Goal: Information Seeking & Learning: Learn about a topic

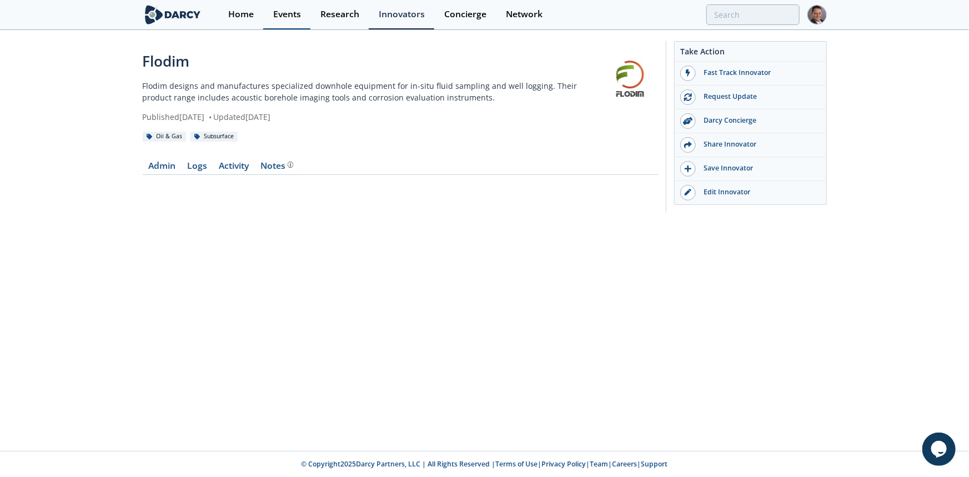
click at [292, 17] on div "Events" at bounding box center [287, 14] width 28 height 9
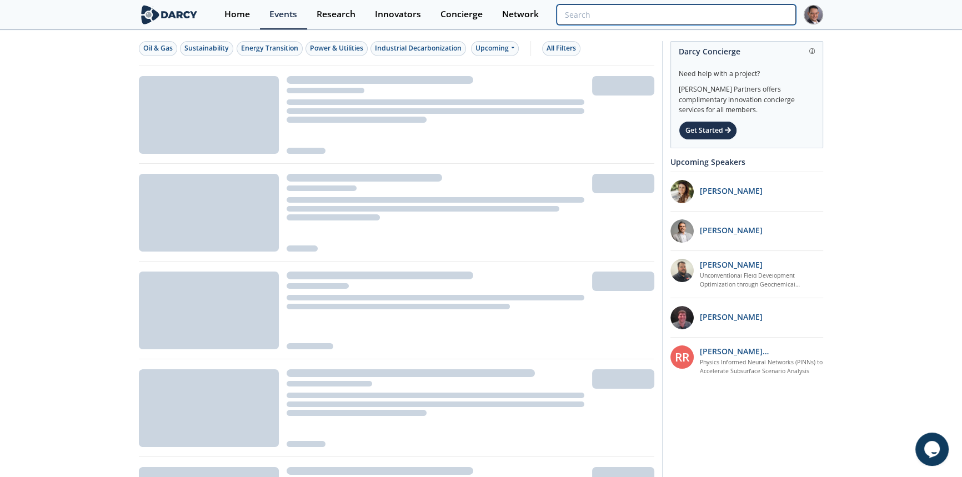
click at [742, 14] on input "search" at bounding box center [676, 14] width 239 height 21
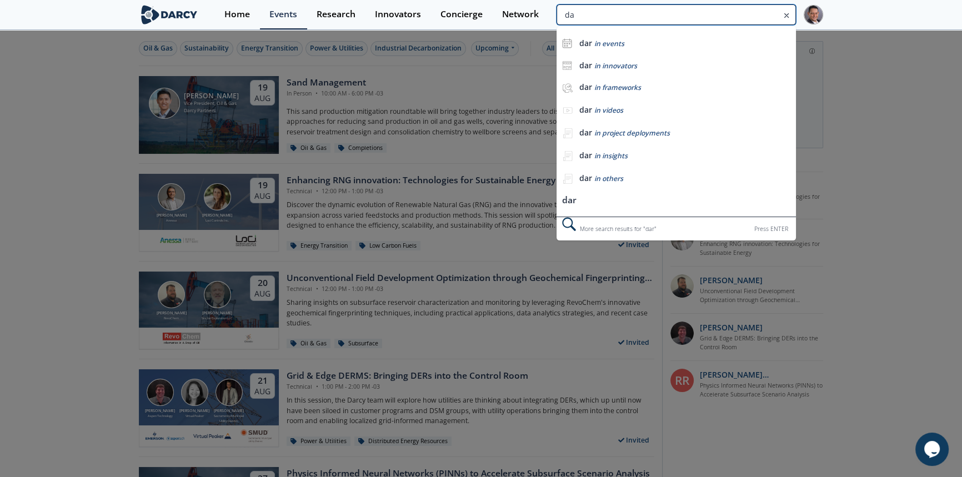
type input "d"
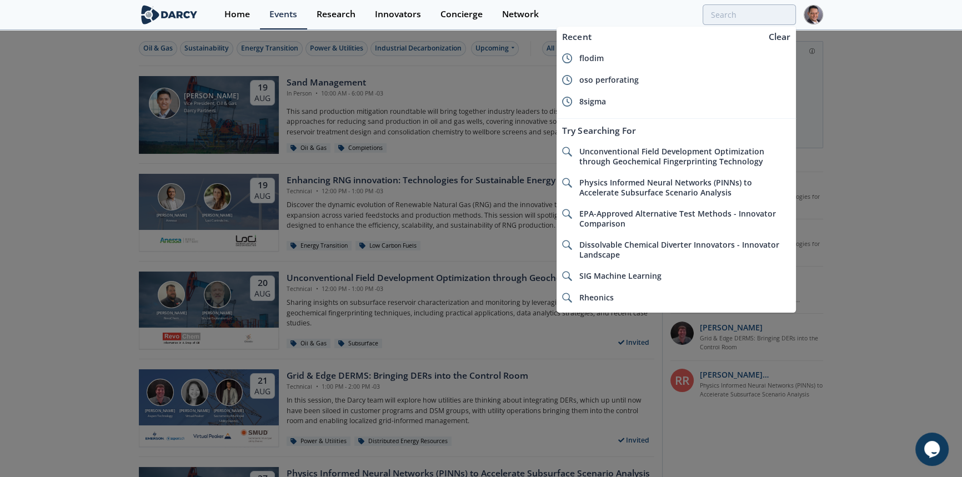
click at [511, 52] on div at bounding box center [481, 238] width 962 height 477
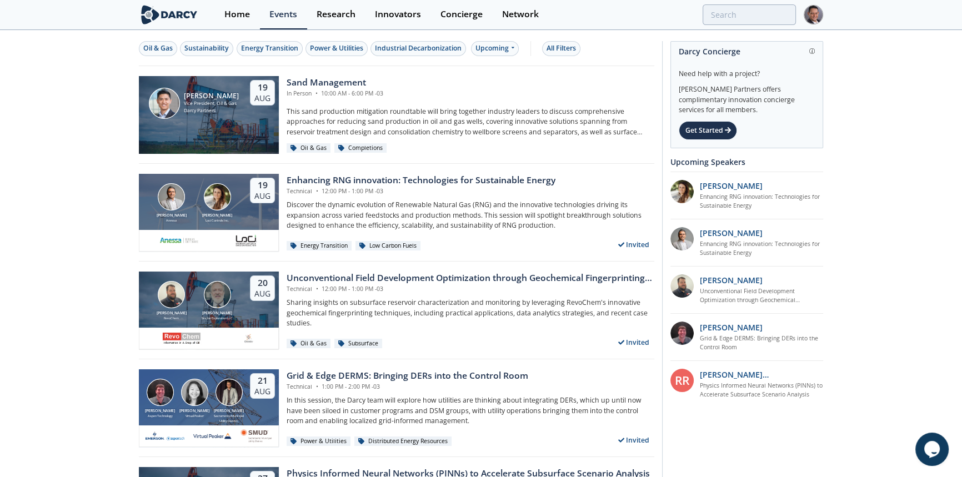
click at [511, 52] on div at bounding box center [481, 238] width 962 height 477
click at [511, 52] on div "Upcoming" at bounding box center [495, 48] width 48 height 15
click at [484, 84] on div "Past" at bounding box center [507, 85] width 69 height 18
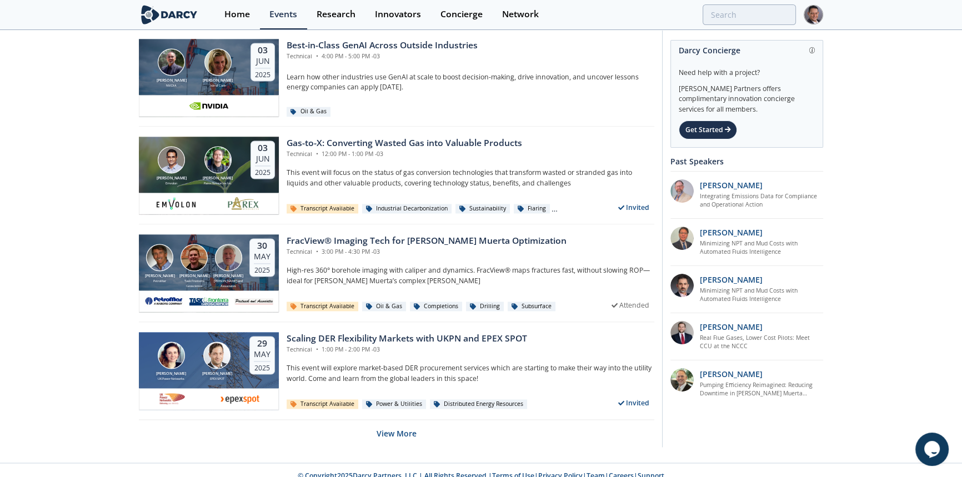
scroll to position [2100, 0]
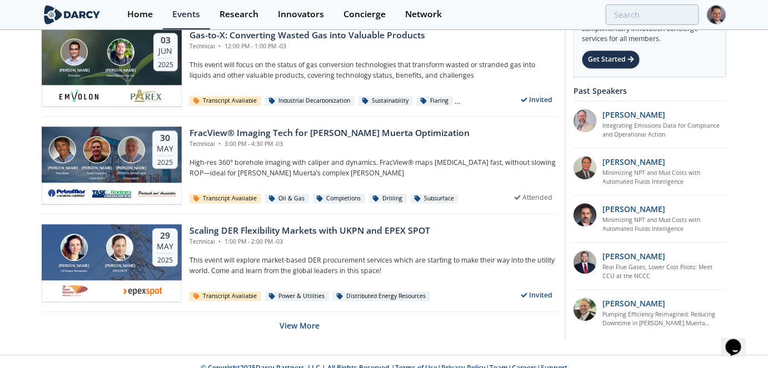
scroll to position [2207, 0]
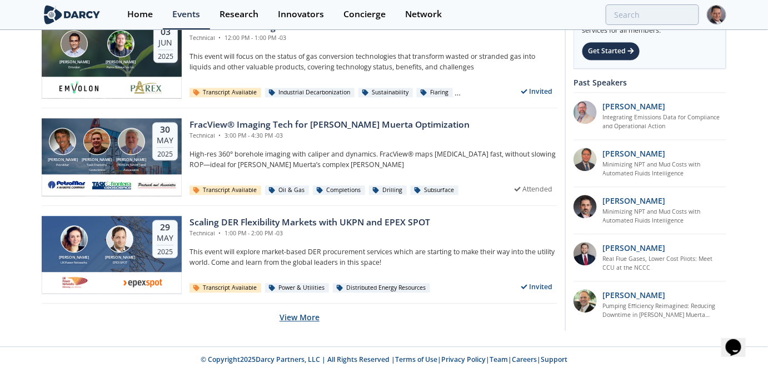
click at [312, 314] on button "View More" at bounding box center [299, 317] width 40 height 27
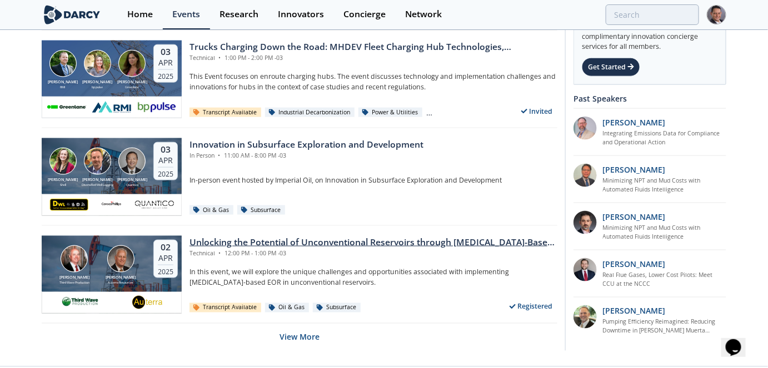
scroll to position [4647, 0]
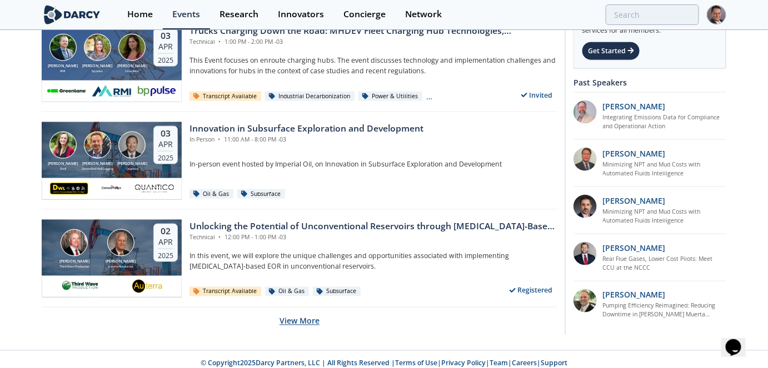
click at [302, 308] on button "View More" at bounding box center [299, 321] width 40 height 27
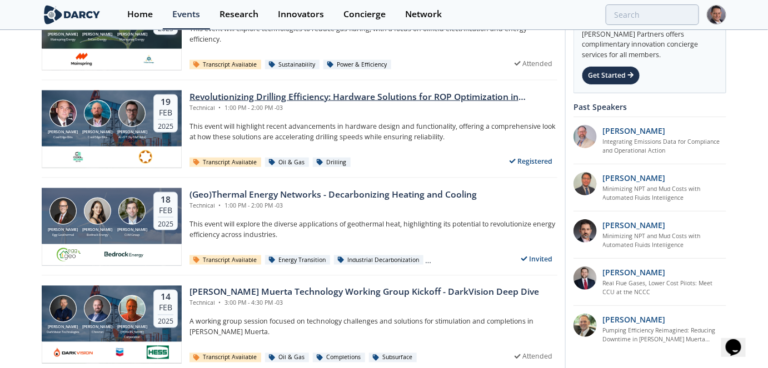
scroll to position [6112, 0]
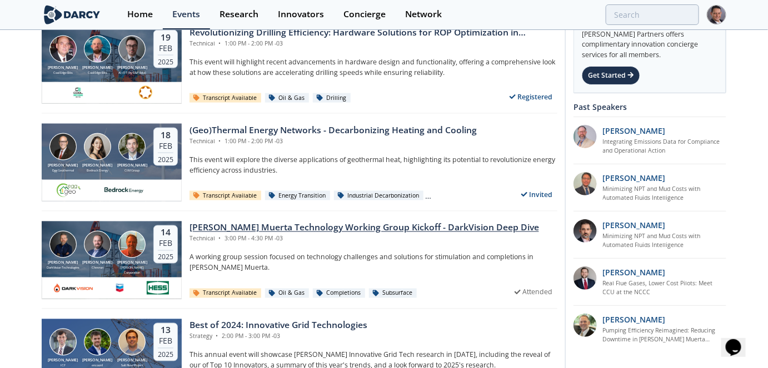
click at [370, 222] on div "Vaca Muerta Technology Working Group Kickoff - DarkVision Deep Dive" at bounding box center [363, 228] width 349 height 13
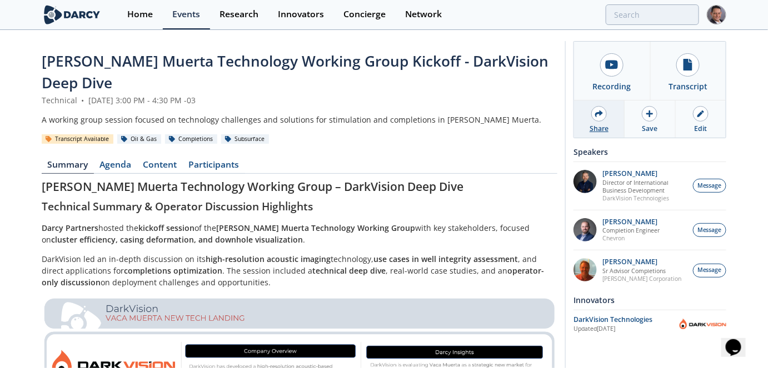
click at [611, 119] on div "Share" at bounding box center [599, 119] width 51 height 37
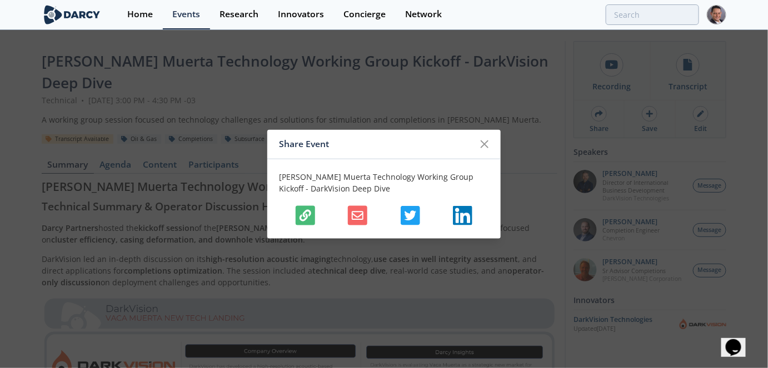
click at [314, 213] on button "button" at bounding box center [305, 215] width 19 height 19
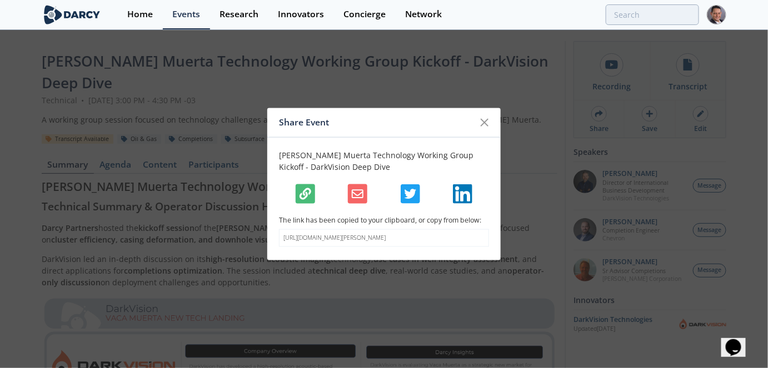
click at [302, 192] on icon "button" at bounding box center [305, 194] width 12 height 12
click at [303, 188] on icon "button" at bounding box center [305, 194] width 12 height 12
click at [492, 119] on div at bounding box center [484, 122] width 21 height 21
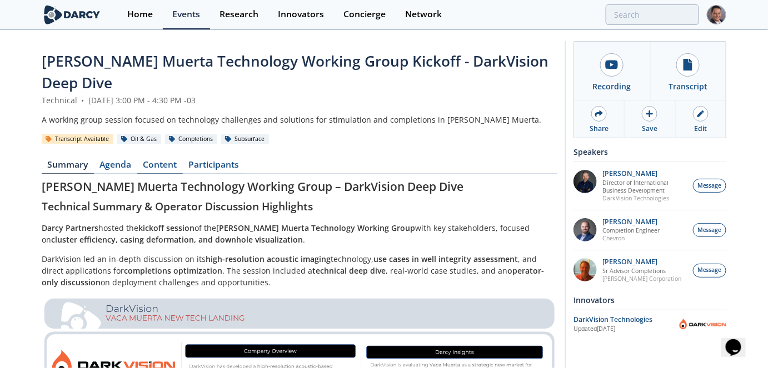
click at [163, 161] on link "Content" at bounding box center [160, 167] width 46 height 13
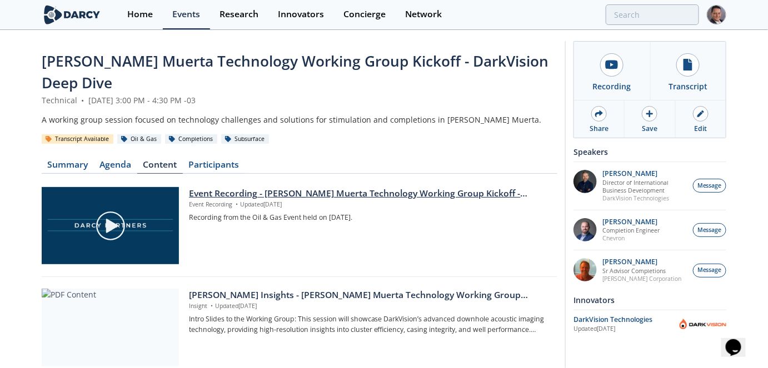
click at [381, 187] on div "Event Recording - Vaca Muerta Technology Working Group Kickoff - DarkVision Dee…" at bounding box center [369, 193] width 361 height 13
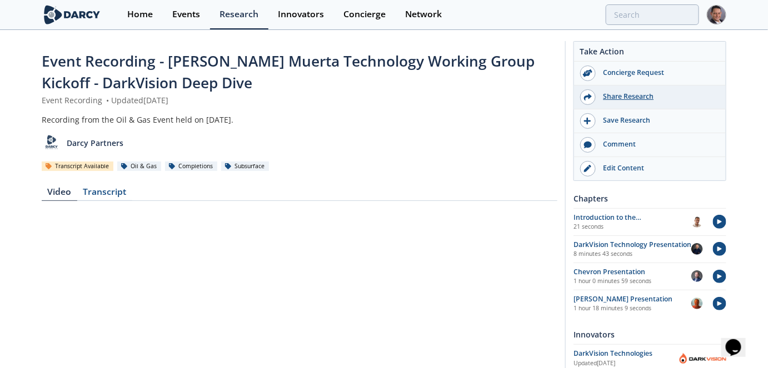
click at [631, 97] on div "Share Research" at bounding box center [658, 97] width 124 height 10
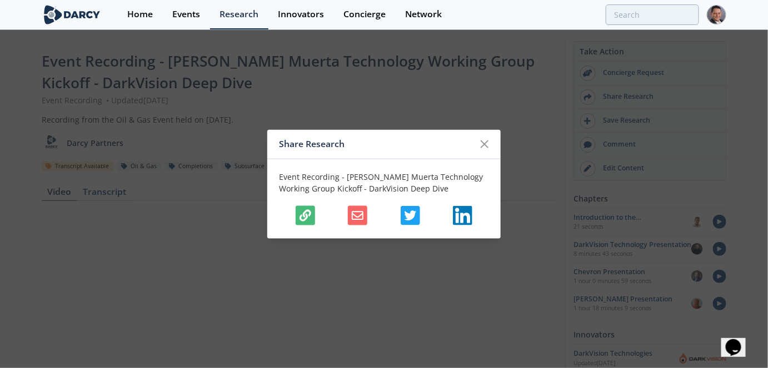
click at [307, 213] on icon "button" at bounding box center [305, 215] width 12 height 12
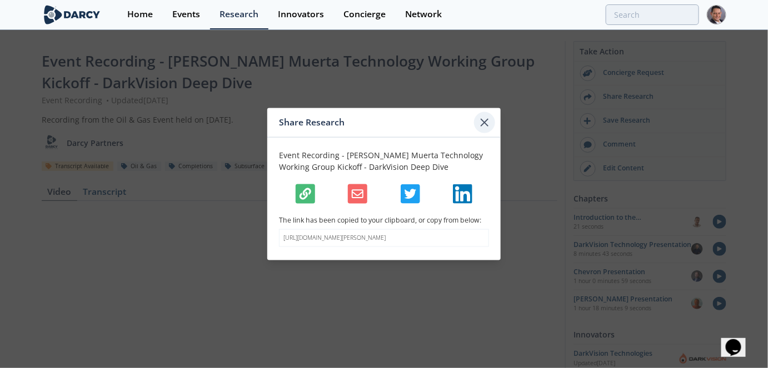
click at [490, 116] on icon at bounding box center [484, 122] width 13 height 13
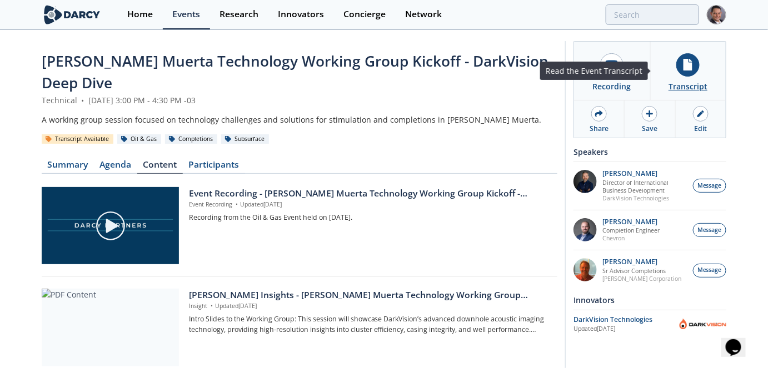
click at [691, 68] on icon at bounding box center [687, 65] width 9 height 12
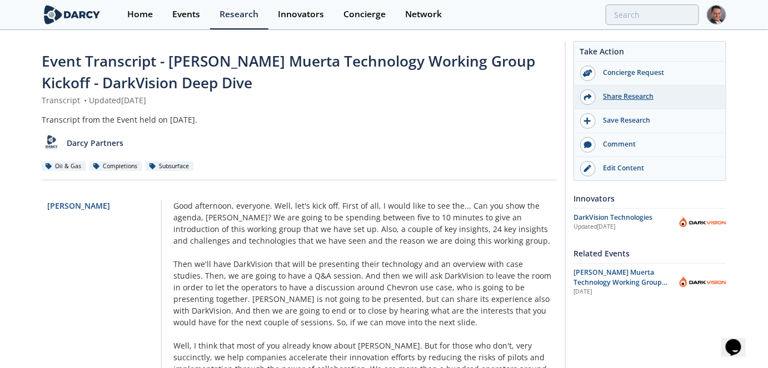
click at [629, 104] on div "Share Research" at bounding box center [650, 98] width 152 height 24
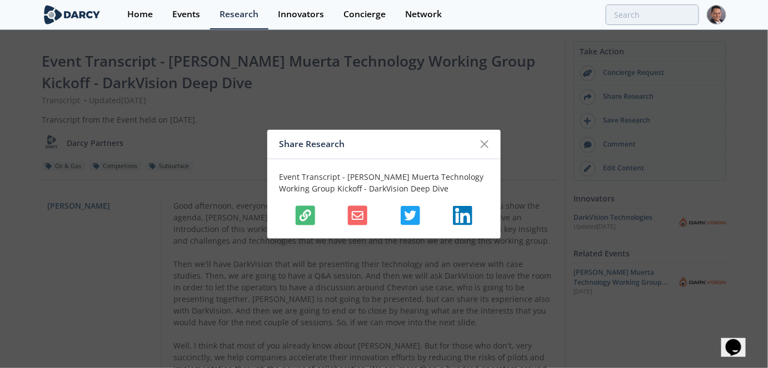
click at [302, 208] on button "button" at bounding box center [305, 215] width 19 height 19
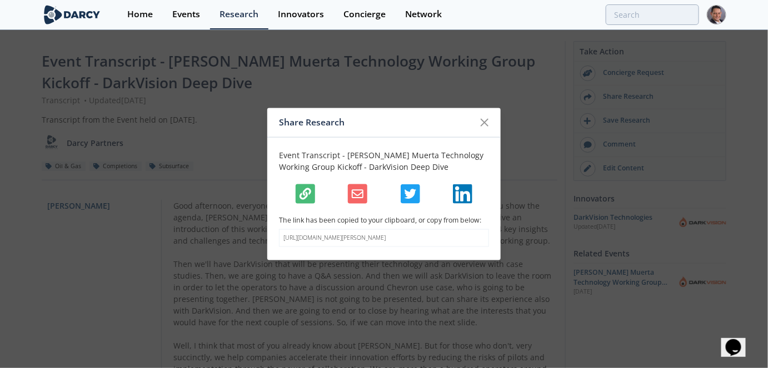
click at [486, 118] on icon at bounding box center [484, 122] width 13 height 13
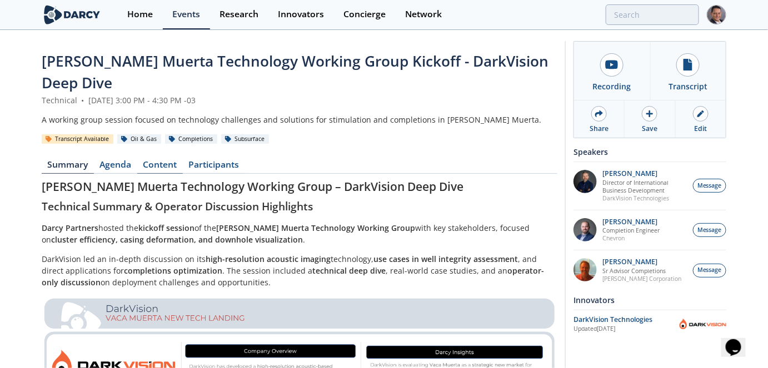
click at [168, 161] on link "Content" at bounding box center [160, 167] width 46 height 13
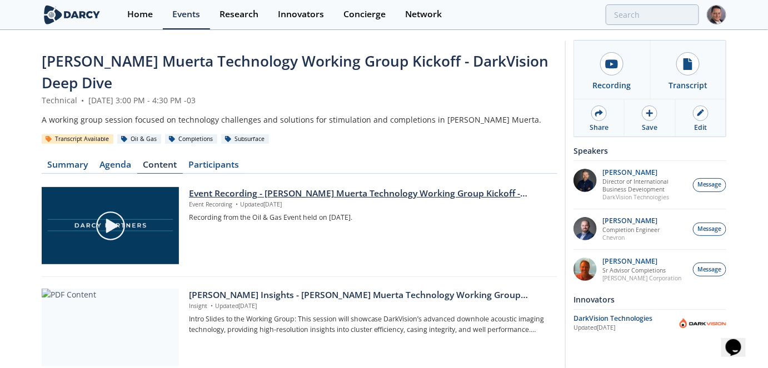
scroll to position [151, 0]
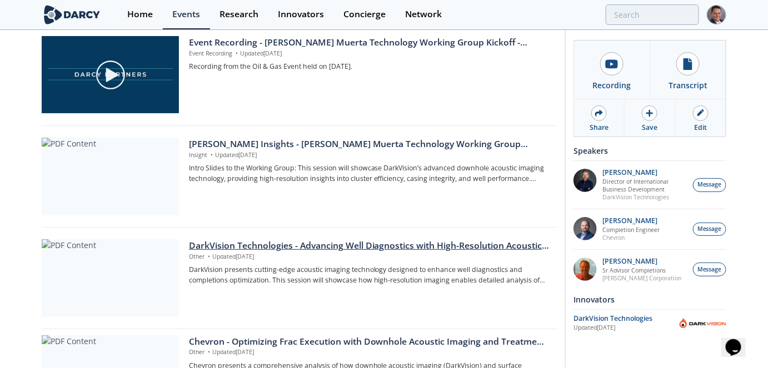
click at [258, 239] on div "DarkVision Technologies - Advancing Well Diagnostics with High-Resolution Acous…" at bounding box center [369, 245] width 361 height 13
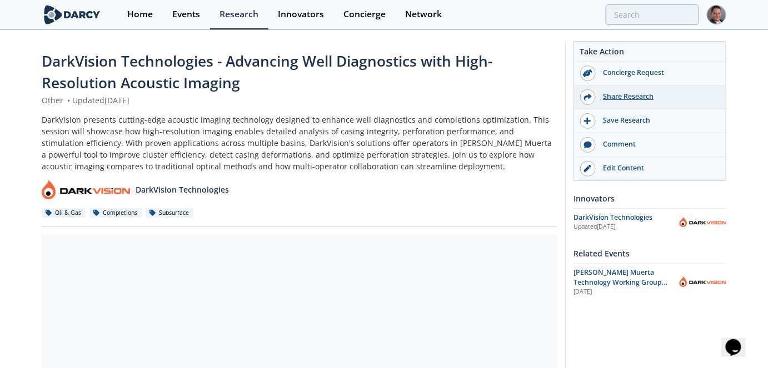
click at [626, 88] on div "Share Research" at bounding box center [650, 98] width 152 height 24
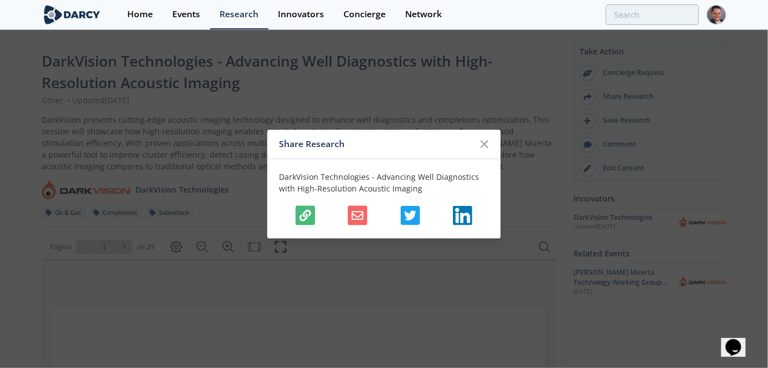
click at [294, 217] on div at bounding box center [384, 215] width 210 height 19
drag, startPoint x: 301, startPoint y: 215, endPoint x: 308, endPoint y: 232, distance: 18.5
click at [301, 215] on icon "button" at bounding box center [305, 215] width 12 height 12
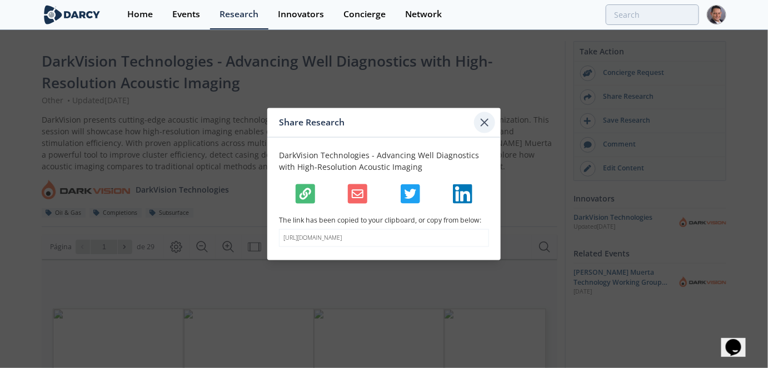
click at [488, 121] on icon at bounding box center [484, 122] width 13 height 13
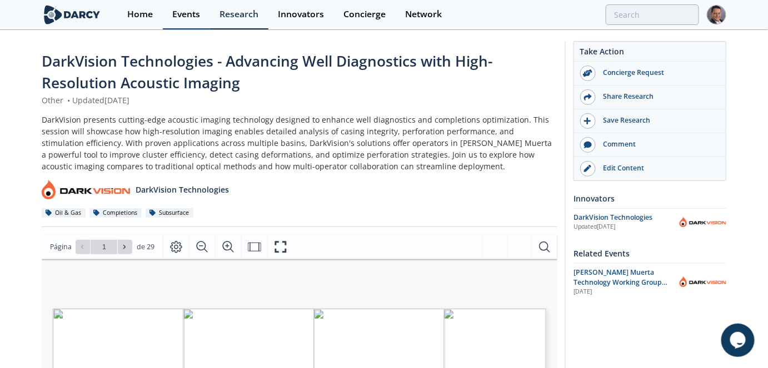
click at [188, 21] on link "Events" at bounding box center [186, 14] width 47 height 29
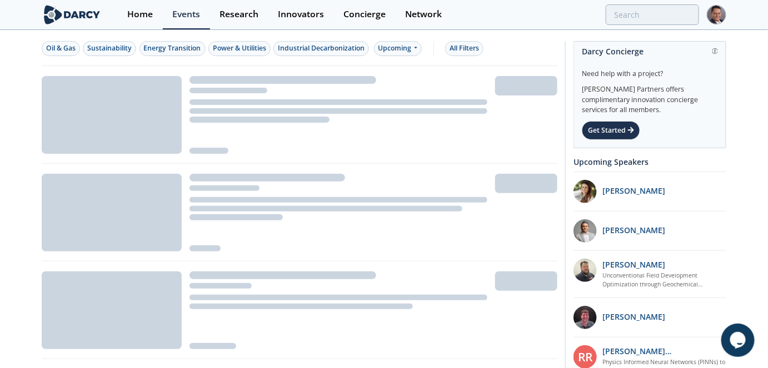
click at [403, 52] on div "Upcoming" at bounding box center [398, 48] width 48 height 15
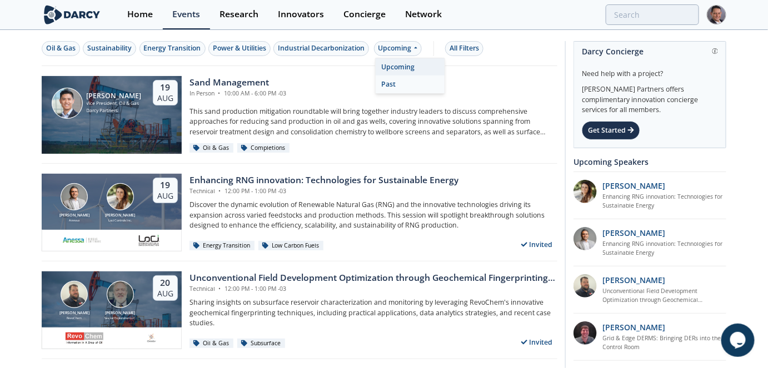
click at [394, 81] on div "Past" at bounding box center [410, 85] width 69 height 18
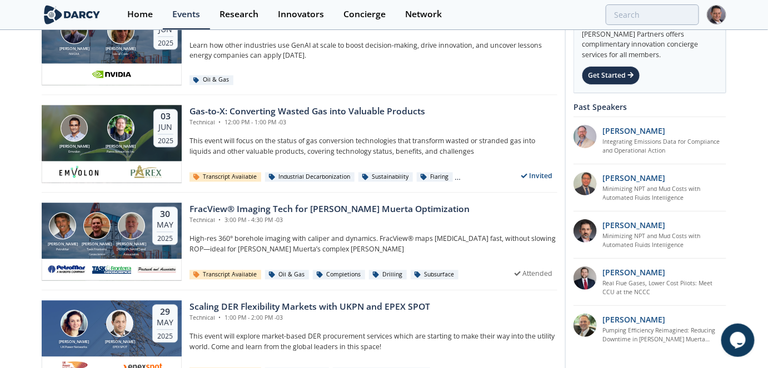
scroll to position [2207, 0]
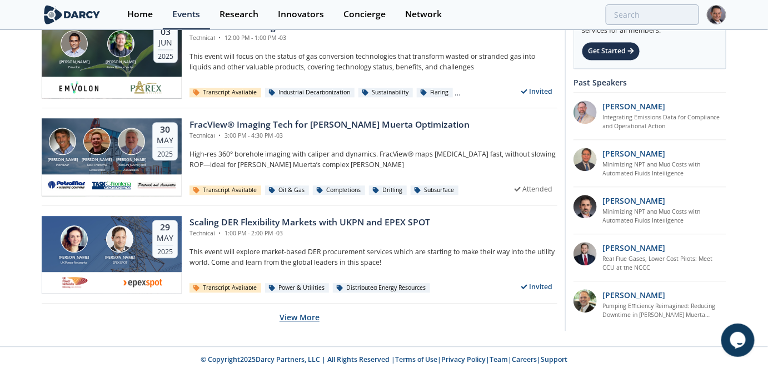
click at [297, 316] on button "View More" at bounding box center [299, 317] width 40 height 27
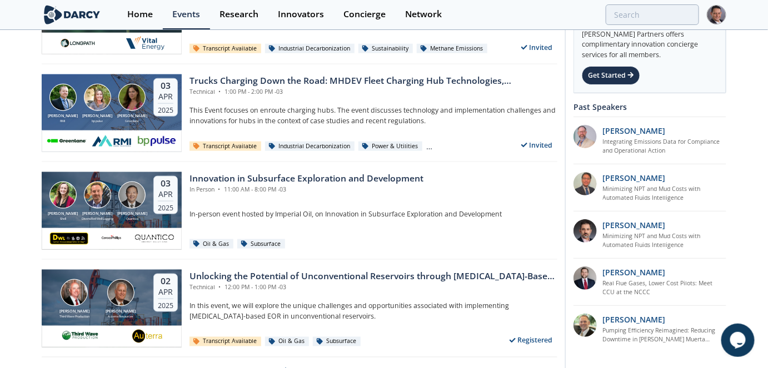
scroll to position [4647, 0]
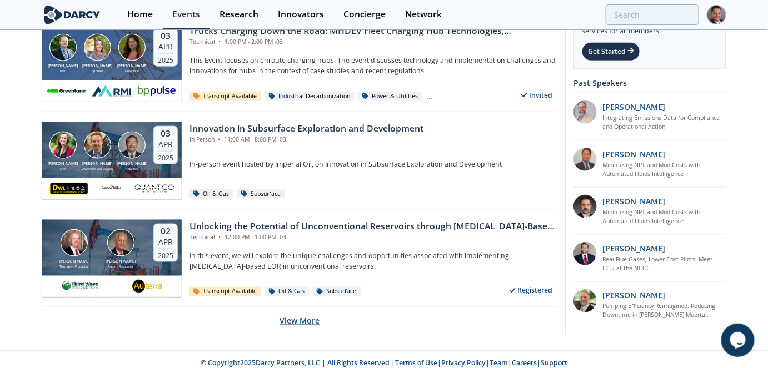
click at [307, 314] on button "View More" at bounding box center [299, 321] width 40 height 27
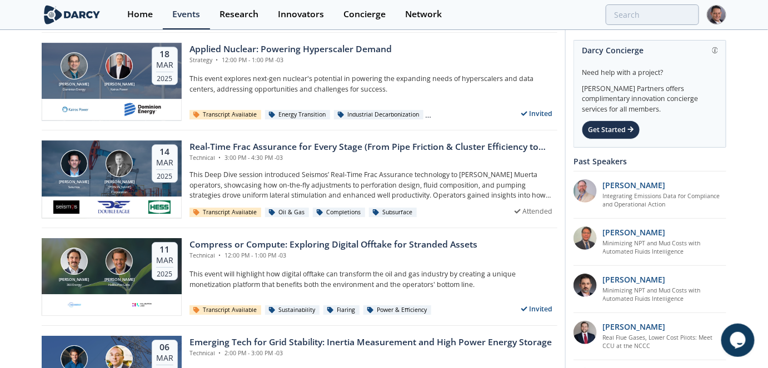
scroll to position [5304, 0]
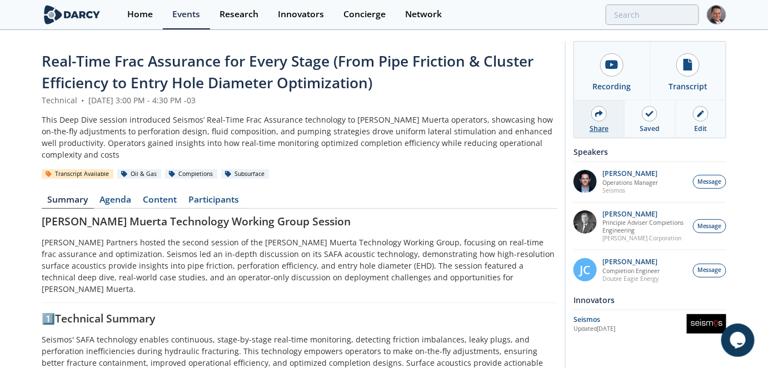
click at [606, 118] on div "Share" at bounding box center [599, 119] width 51 height 37
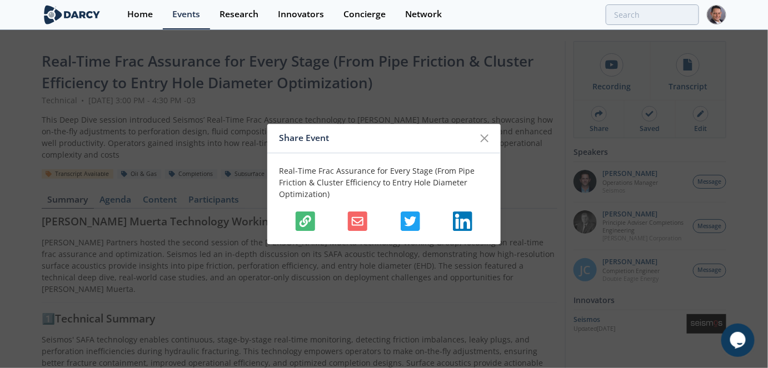
click at [302, 217] on icon "button" at bounding box center [305, 222] width 12 height 12
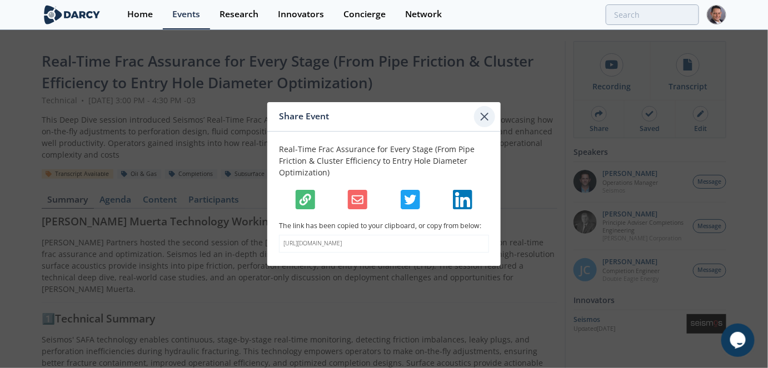
click at [490, 110] on icon at bounding box center [484, 116] width 13 height 13
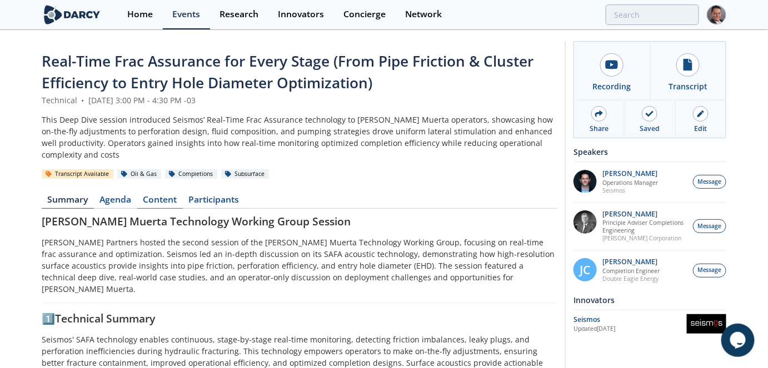
click at [164, 204] on link "Content" at bounding box center [160, 202] width 46 height 13
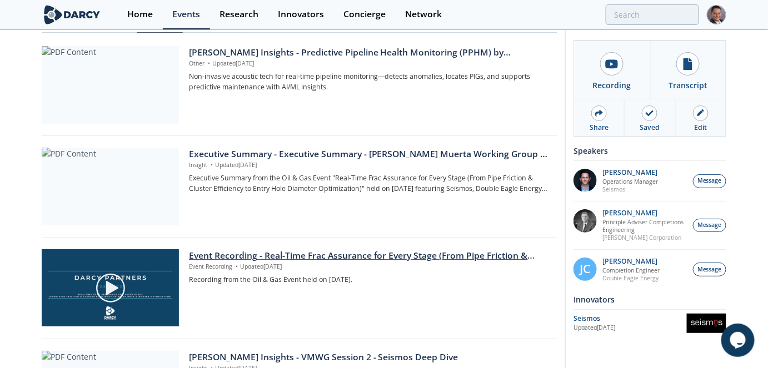
scroll to position [161, 0]
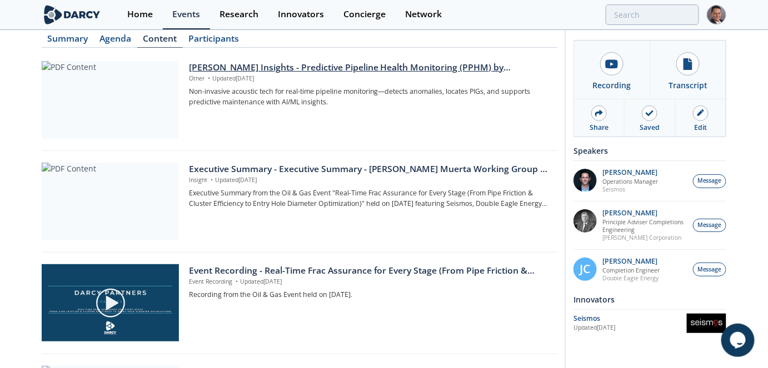
click at [308, 63] on div "Darcy Insights - Predictive Pipeline Health Monitoring (PPHM) by Seismos" at bounding box center [369, 67] width 361 height 13
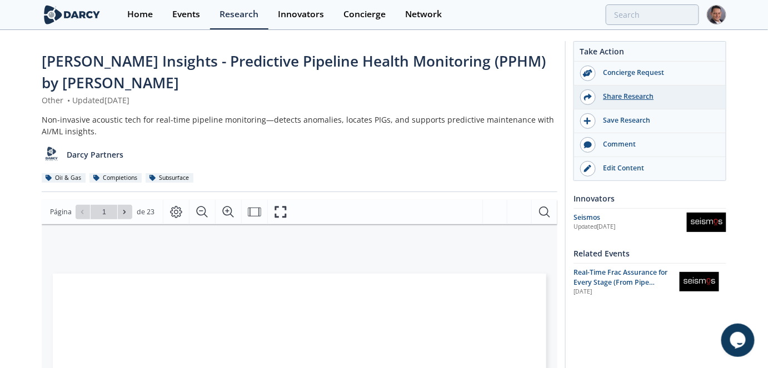
click at [646, 97] on div "Share Research" at bounding box center [658, 97] width 124 height 10
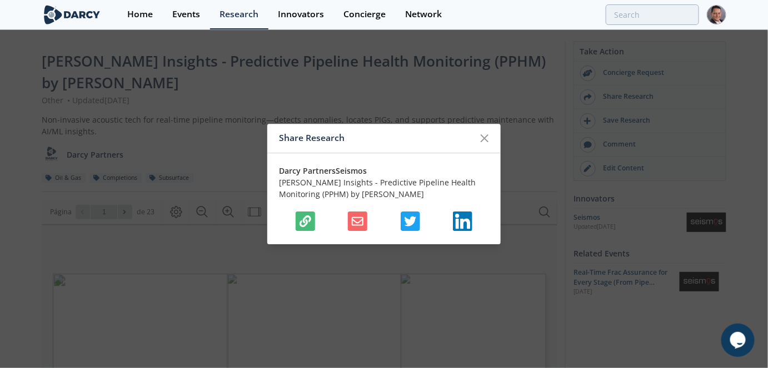
click at [292, 222] on div at bounding box center [384, 221] width 210 height 19
click at [314, 221] on button "button" at bounding box center [305, 221] width 19 height 19
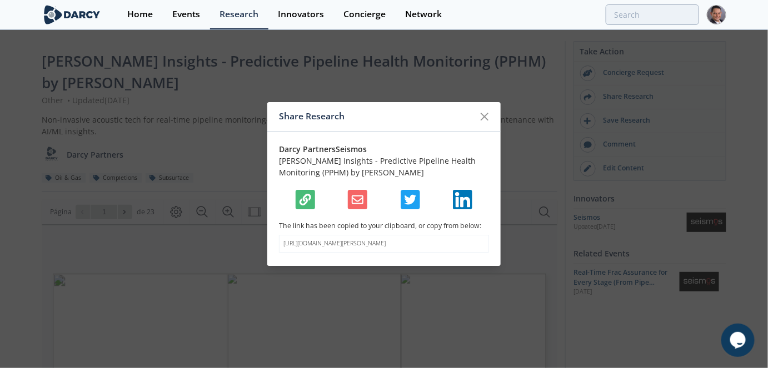
click at [308, 221] on p "The link has been copied to your clipboard, or copy from below:" at bounding box center [384, 226] width 210 height 10
click at [308, 196] on icon "button" at bounding box center [305, 200] width 12 height 12
click at [495, 132] on div "Darcy Partners Seismos Darcy Insights - Predictive Pipeline Health Monitoring (…" at bounding box center [383, 199] width 233 height 135
click at [492, 114] on div at bounding box center [484, 116] width 21 height 21
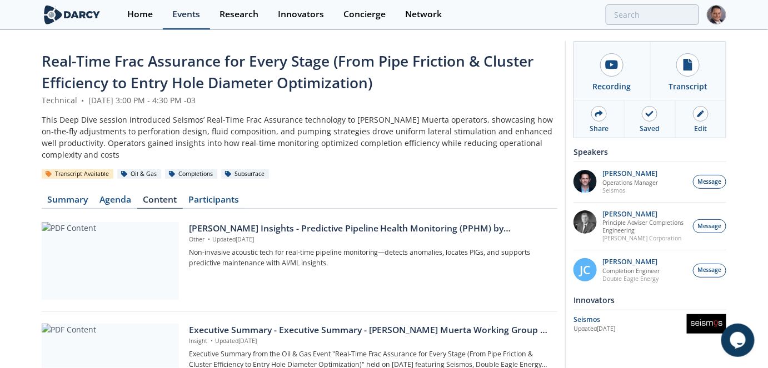
click at [184, 21] on link "Events" at bounding box center [186, 14] width 47 height 29
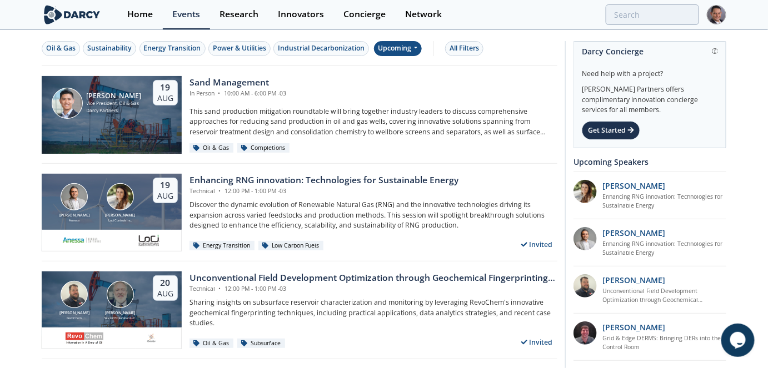
click at [408, 44] on div "Upcoming" at bounding box center [398, 48] width 48 height 15
click at [394, 84] on div "Past" at bounding box center [410, 85] width 69 height 18
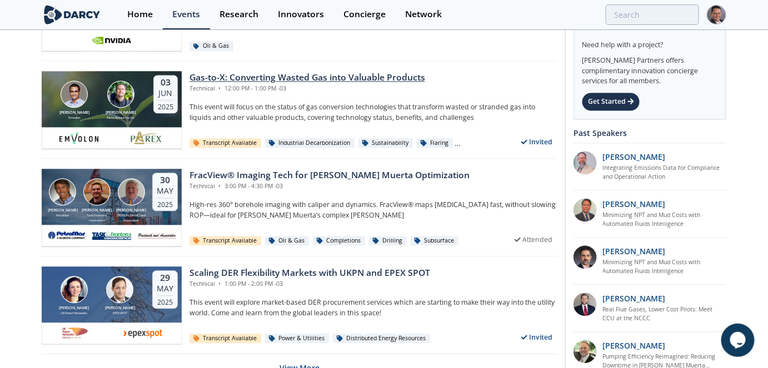
scroll to position [2207, 0]
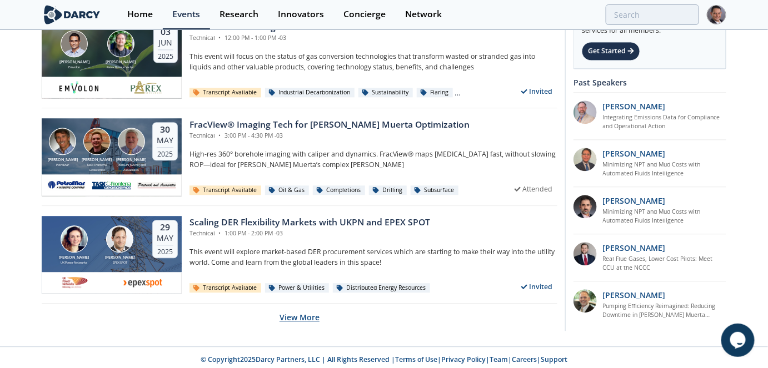
click at [307, 316] on button "View More" at bounding box center [299, 317] width 40 height 27
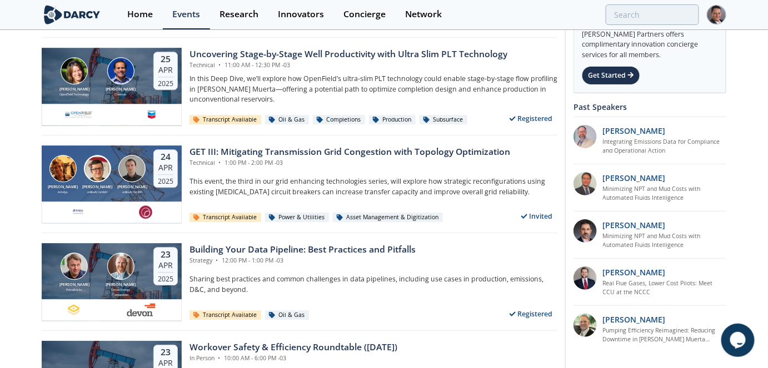
scroll to position [3721, 0]
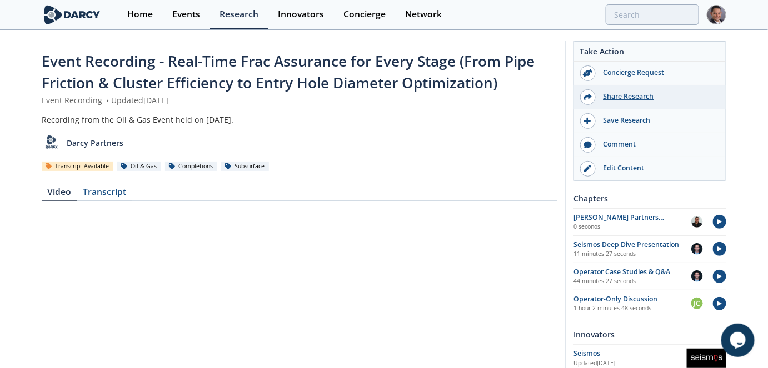
click at [636, 89] on div "Share Research" at bounding box center [650, 98] width 152 height 24
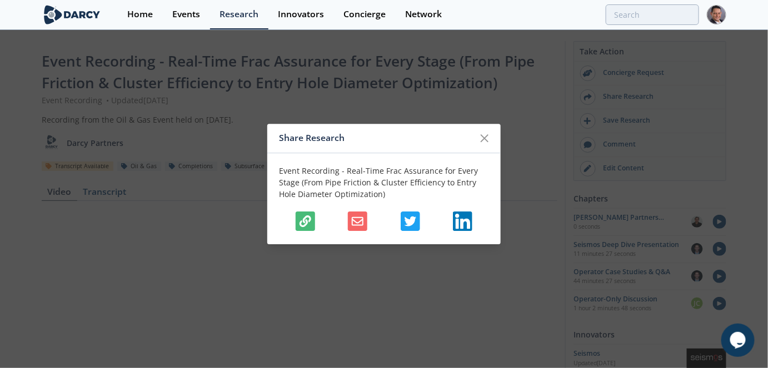
click at [303, 218] on icon "button" at bounding box center [305, 222] width 12 height 12
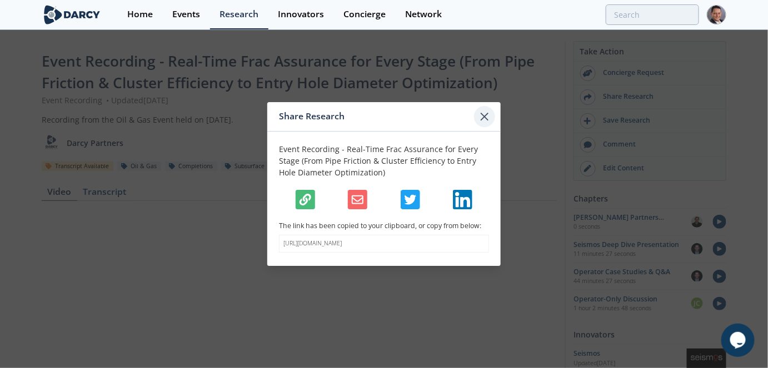
click at [481, 113] on icon at bounding box center [484, 116] width 13 height 13
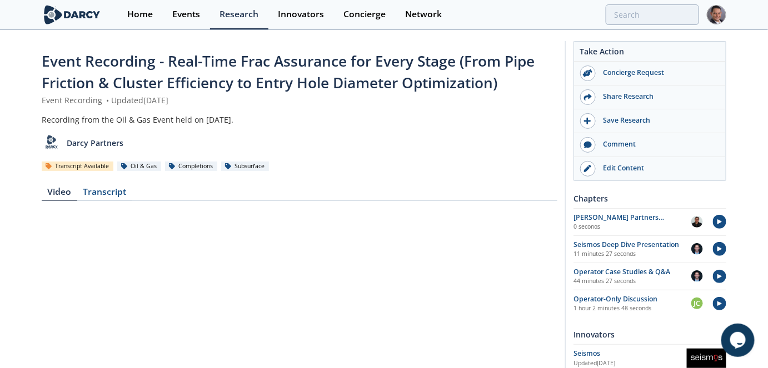
click at [93, 201] on div "Video Transcript" at bounding box center [300, 339] width 516 height 319
click at [99, 196] on div "Transcript" at bounding box center [104, 194] width 55 height 13
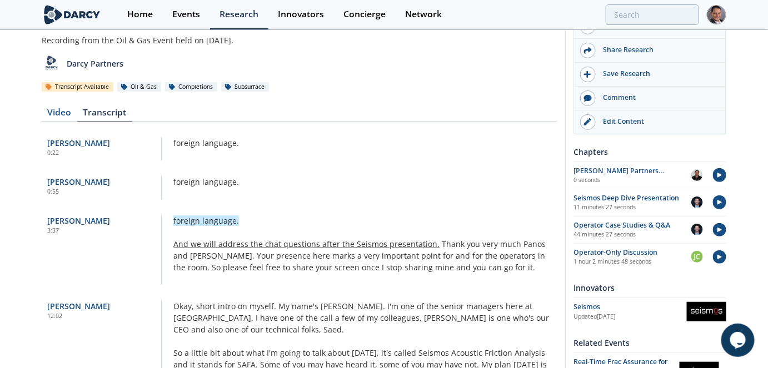
scroll to position [64, 0]
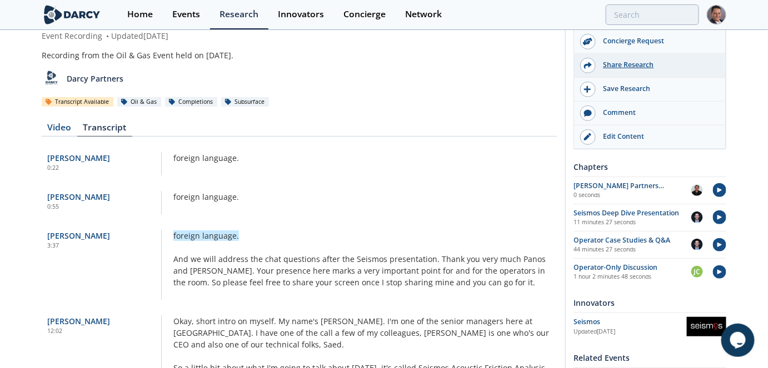
click at [628, 66] on div "Share Research" at bounding box center [658, 65] width 124 height 10
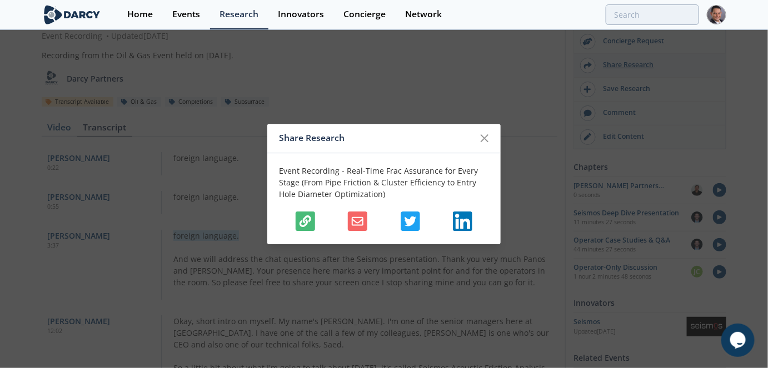
click at [628, 66] on div "Share Research Event Recording - Real-Time Frac Assurance for Every Stage (From…" at bounding box center [384, 184] width 768 height 368
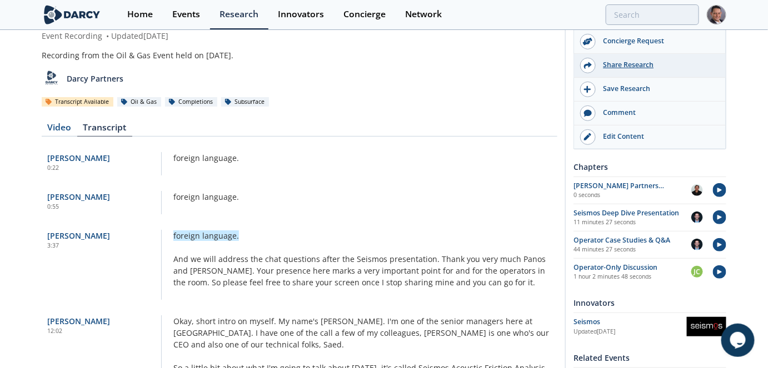
click at [628, 66] on div "Share Research" at bounding box center [658, 65] width 124 height 10
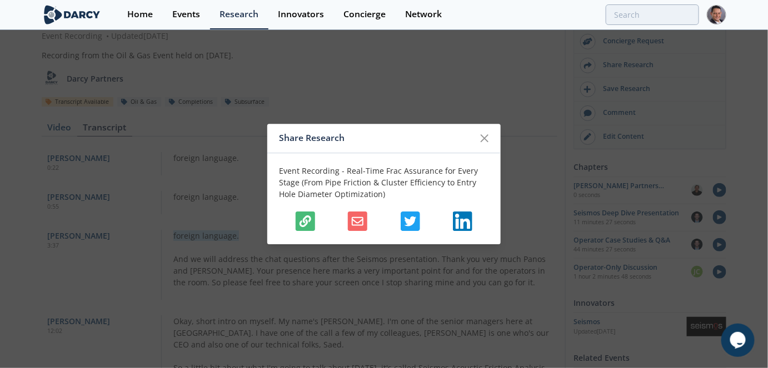
click at [305, 217] on icon "button" at bounding box center [305, 222] width 12 height 12
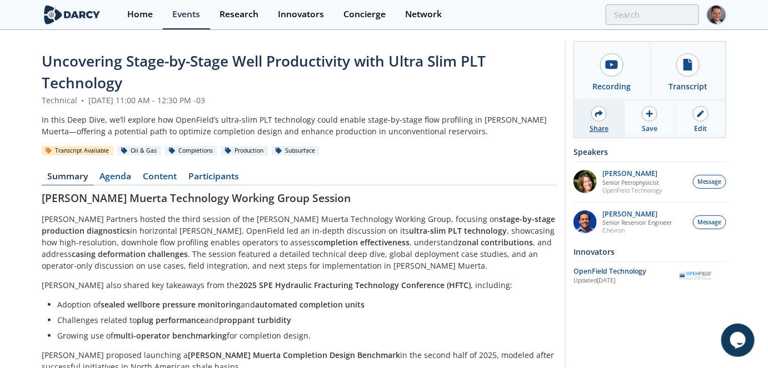
click at [612, 116] on div "Share" at bounding box center [599, 119] width 51 height 37
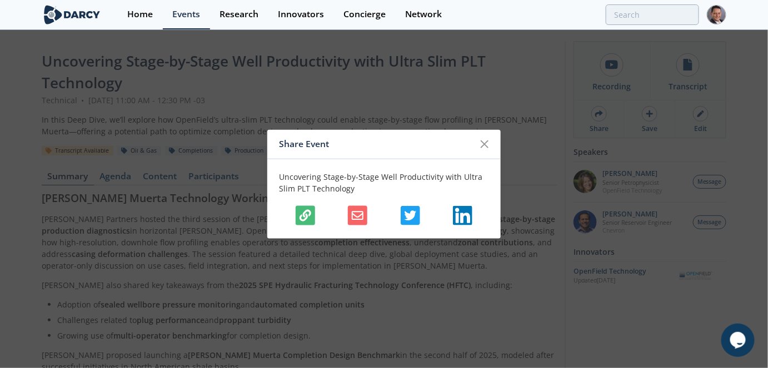
click at [302, 218] on icon "button" at bounding box center [305, 215] width 12 height 12
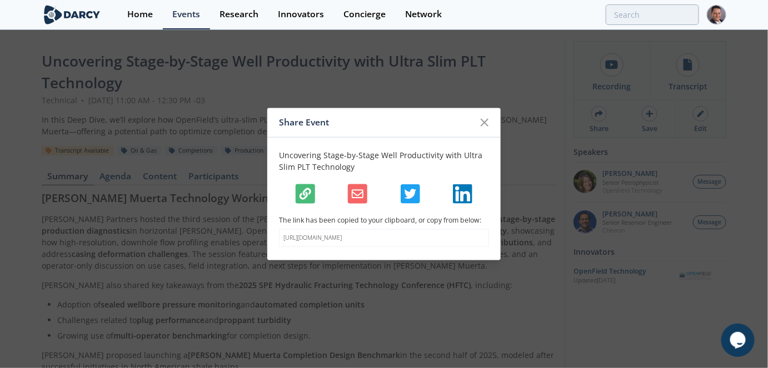
click at [299, 186] on button "button" at bounding box center [305, 193] width 19 height 19
click at [487, 119] on icon at bounding box center [484, 122] width 13 height 13
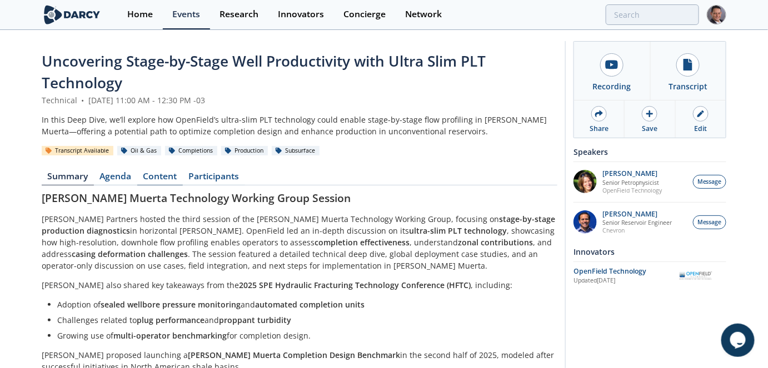
click at [158, 180] on link "Content" at bounding box center [160, 178] width 46 height 13
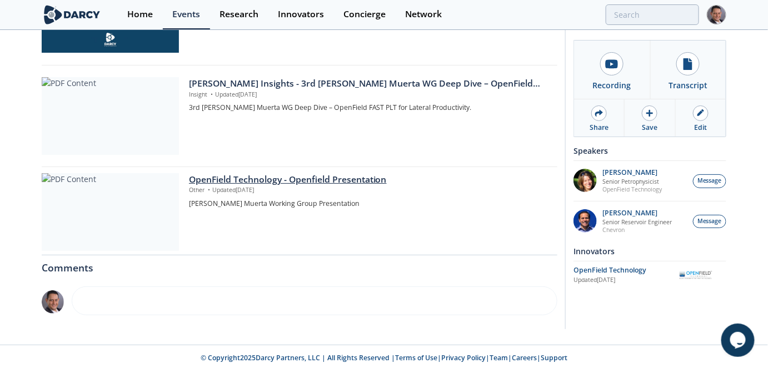
scroll to position [326, 0]
click at [237, 177] on div "OpenField Technology - Openfield Presentation" at bounding box center [369, 178] width 361 height 13
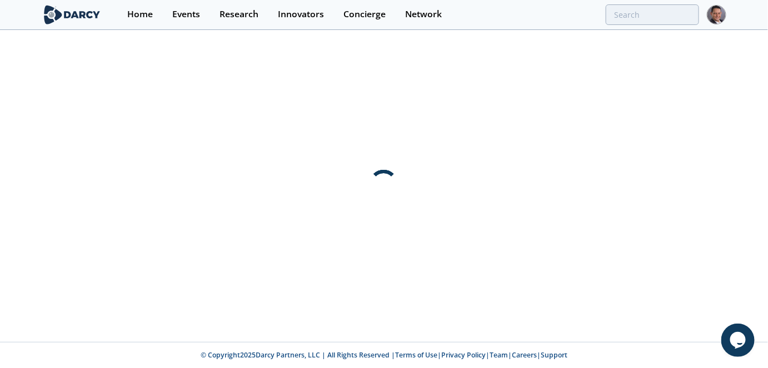
scroll to position [0, 0]
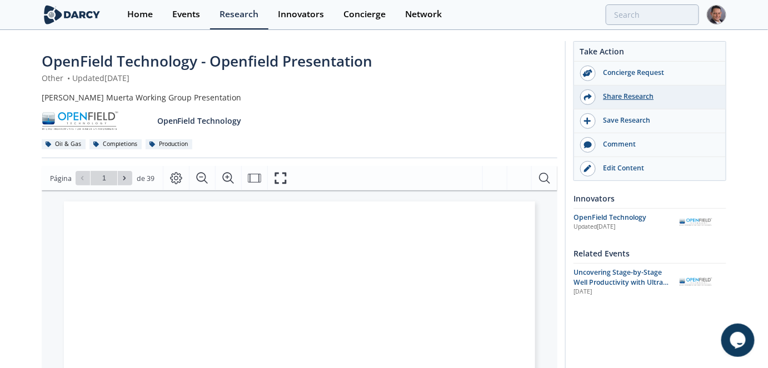
click at [636, 98] on div "Share Research" at bounding box center [658, 97] width 124 height 10
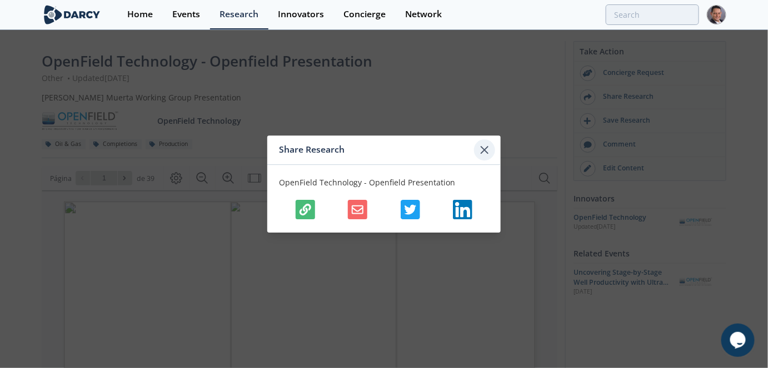
click at [485, 147] on icon at bounding box center [484, 149] width 13 height 13
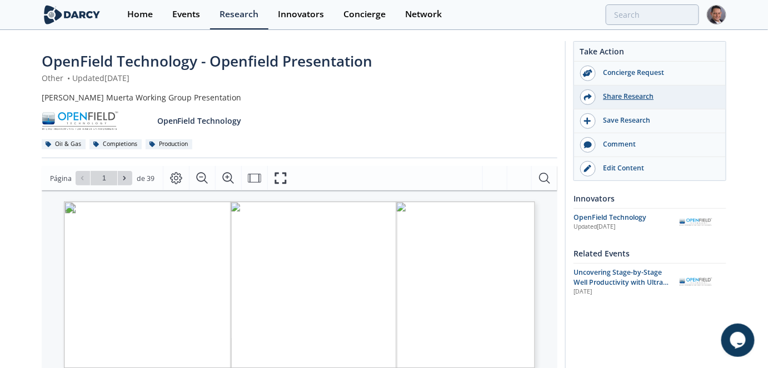
click at [636, 98] on div "Share Research" at bounding box center [658, 97] width 124 height 10
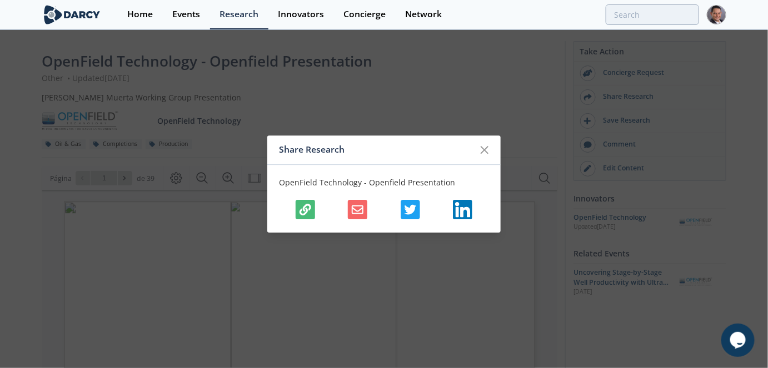
click at [302, 203] on button "button" at bounding box center [305, 209] width 19 height 19
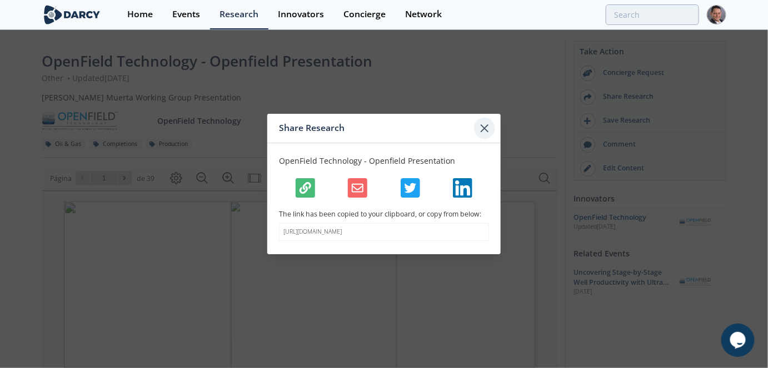
click at [485, 122] on icon at bounding box center [484, 128] width 13 height 13
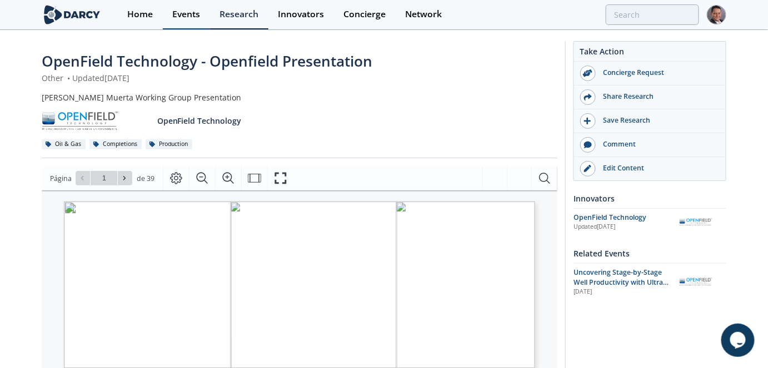
click at [186, 17] on div "Events" at bounding box center [186, 14] width 28 height 9
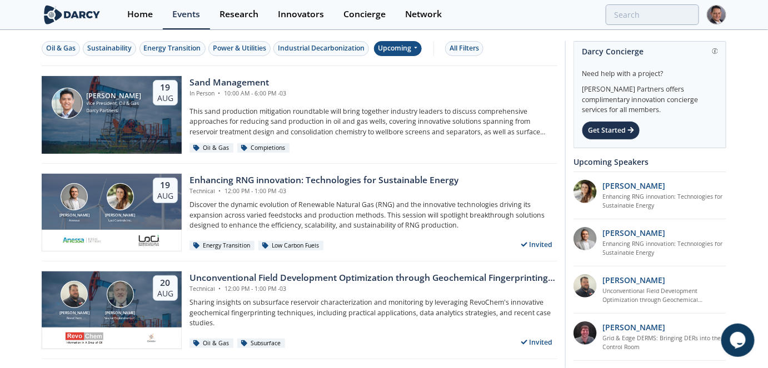
click at [407, 44] on div "Upcoming" at bounding box center [398, 48] width 48 height 15
click at [397, 86] on div "Past" at bounding box center [410, 85] width 69 height 18
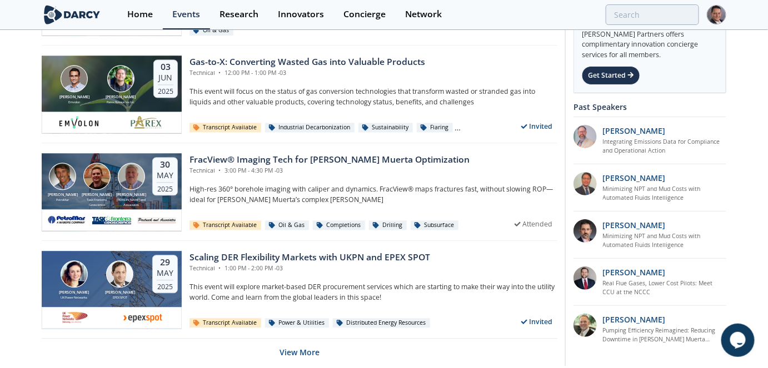
scroll to position [2207, 0]
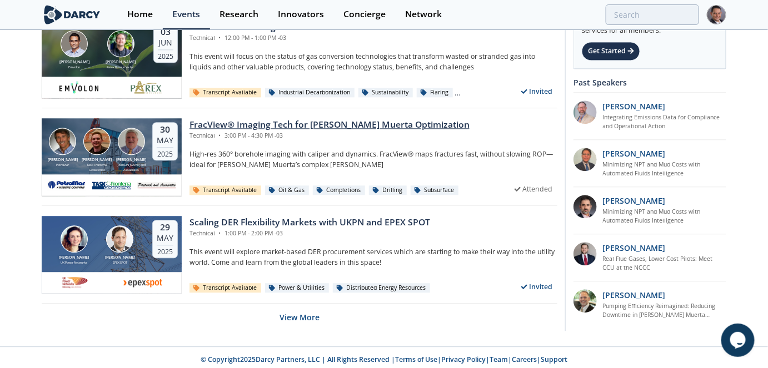
click at [284, 122] on div "FracView® Imaging Tech for Vaca Muerta Optimization" at bounding box center [329, 124] width 280 height 13
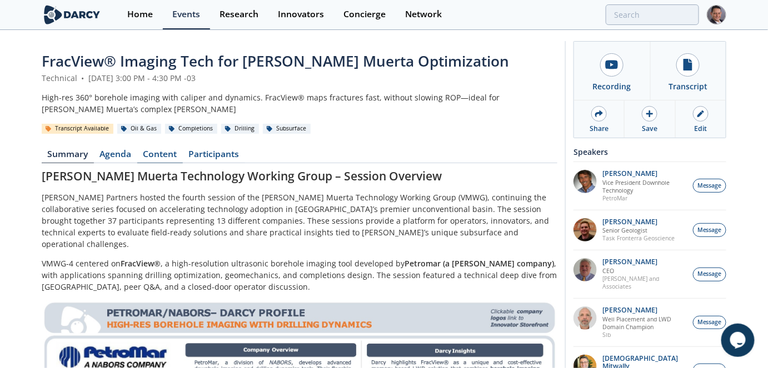
click at [158, 152] on link "Content" at bounding box center [160, 156] width 46 height 13
click at [187, 21] on link "Events" at bounding box center [186, 14] width 47 height 29
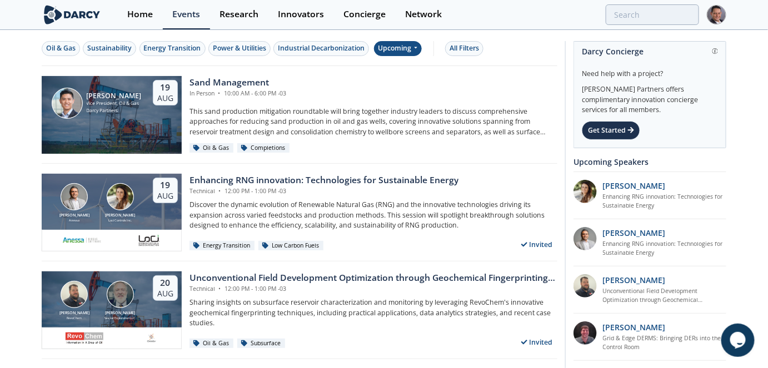
click at [417, 55] on div "Upcoming" at bounding box center [398, 48] width 48 height 15
click at [392, 86] on div "Past" at bounding box center [410, 85] width 69 height 18
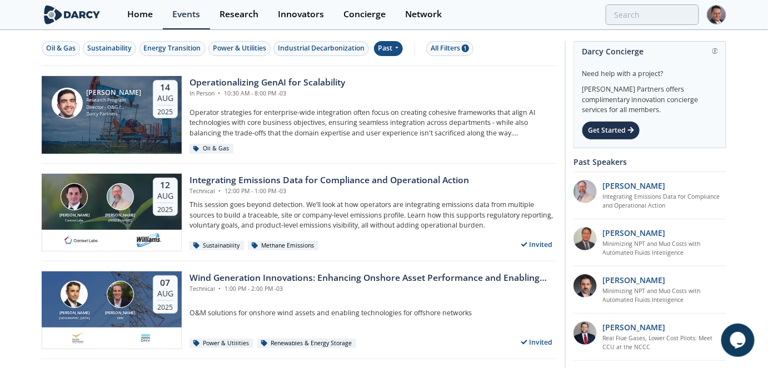
click at [396, 46] on icon at bounding box center [396, 47] width 4 height 7
click at [392, 71] on div "Upcoming" at bounding box center [410, 67] width 69 height 18
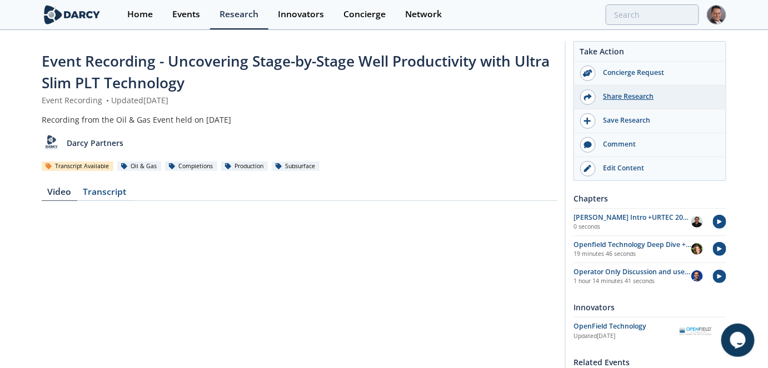
click at [640, 92] on div "Share Research" at bounding box center [650, 98] width 152 height 24
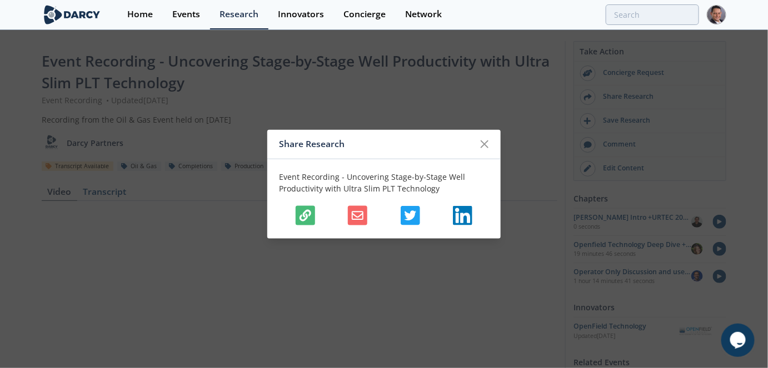
click at [298, 211] on button "button" at bounding box center [305, 215] width 19 height 19
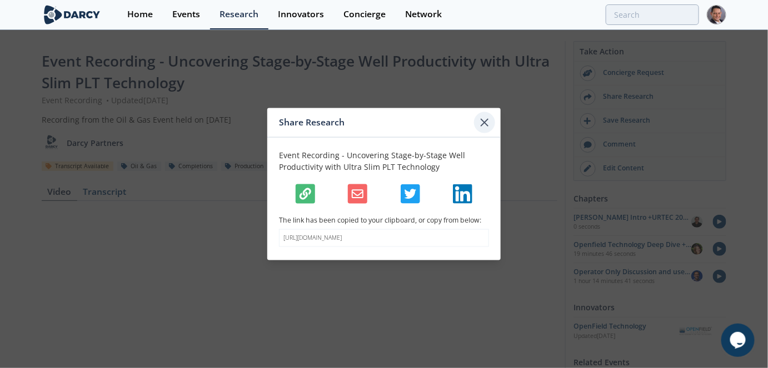
click at [484, 119] on icon at bounding box center [484, 122] width 7 height 7
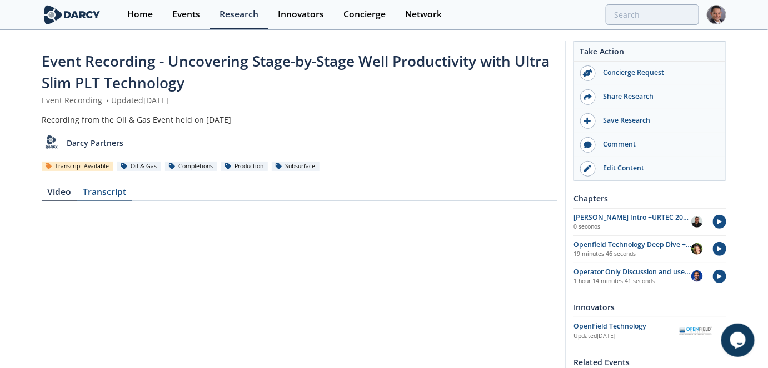
click at [106, 192] on div "Transcript" at bounding box center [104, 194] width 55 height 13
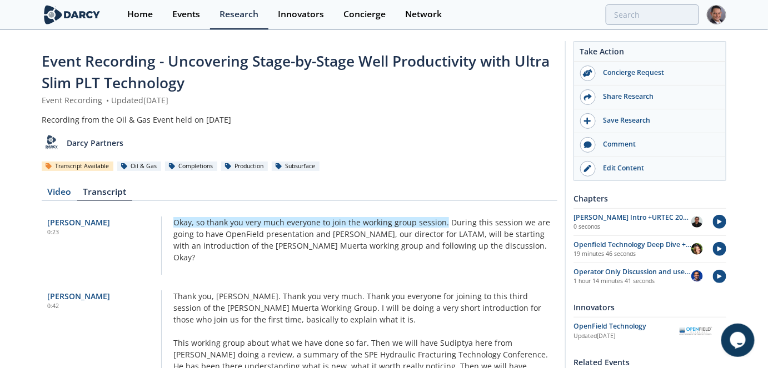
scroll to position [37, 0]
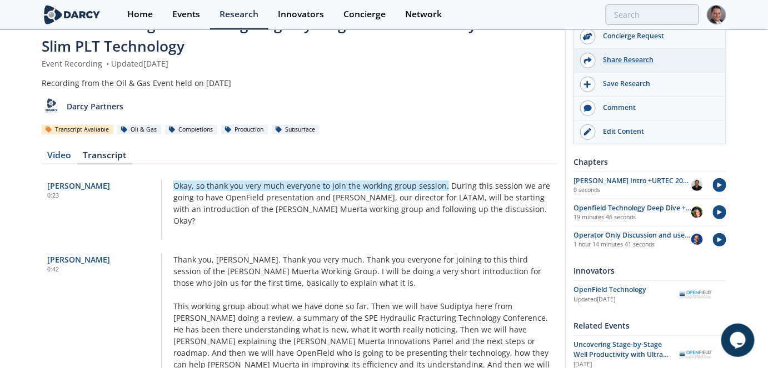
click at [638, 61] on div "Share Research" at bounding box center [658, 60] width 124 height 10
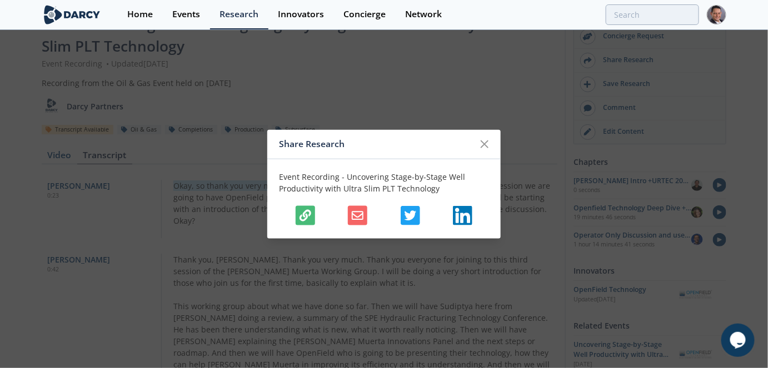
click at [301, 215] on icon "button" at bounding box center [305, 215] width 12 height 12
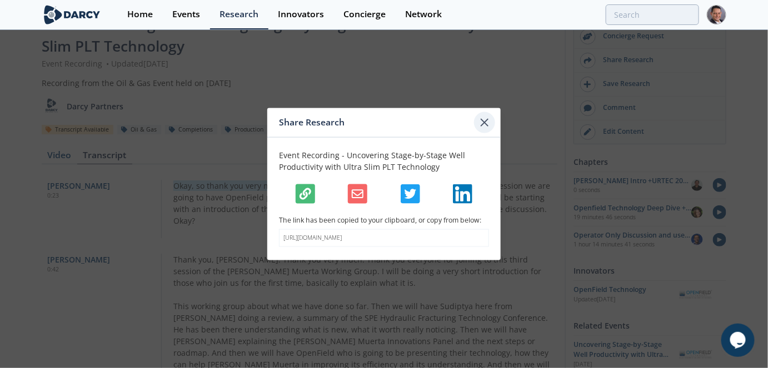
click at [483, 119] on icon at bounding box center [484, 122] width 7 height 7
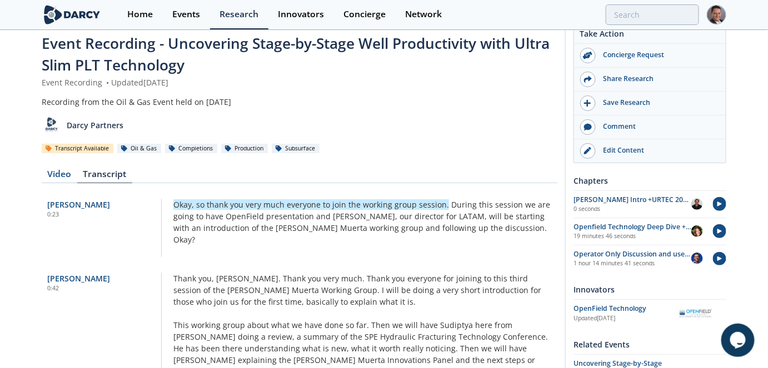
scroll to position [0, 0]
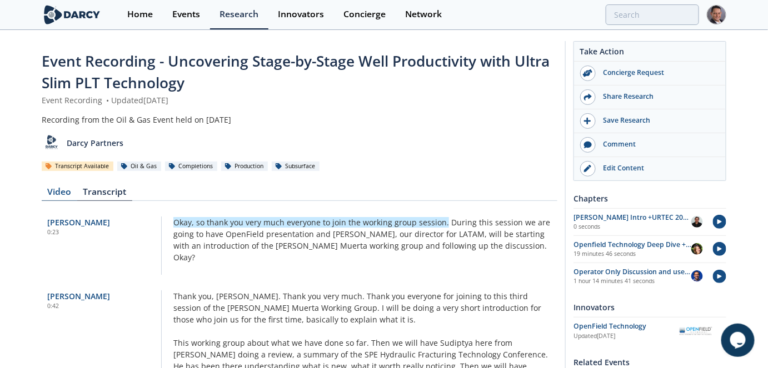
click at [58, 197] on div "Video" at bounding box center [60, 194] width 36 height 13
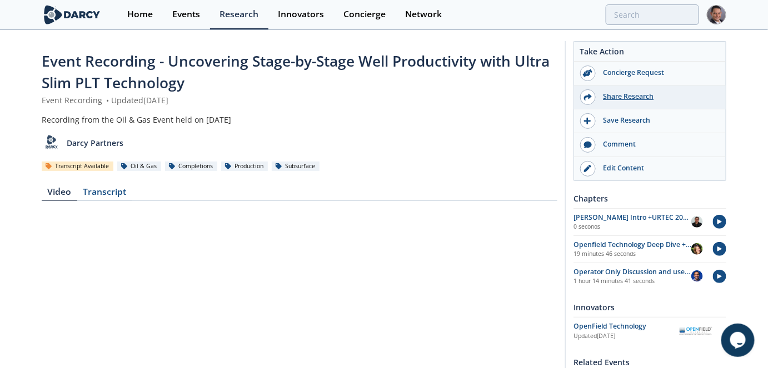
click at [644, 93] on div "Share Research" at bounding box center [658, 97] width 124 height 10
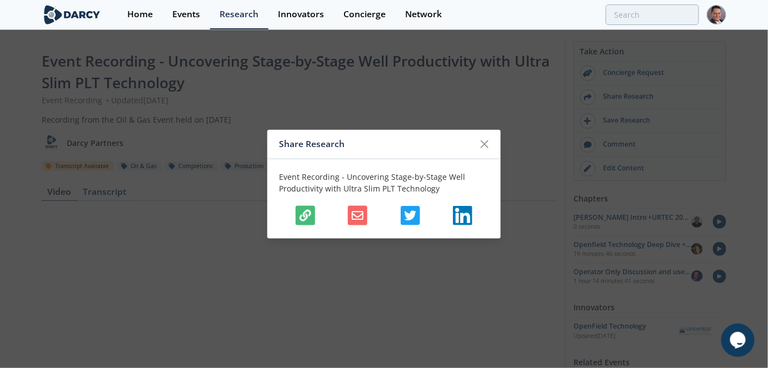
click at [302, 211] on icon "button" at bounding box center [305, 215] width 12 height 12
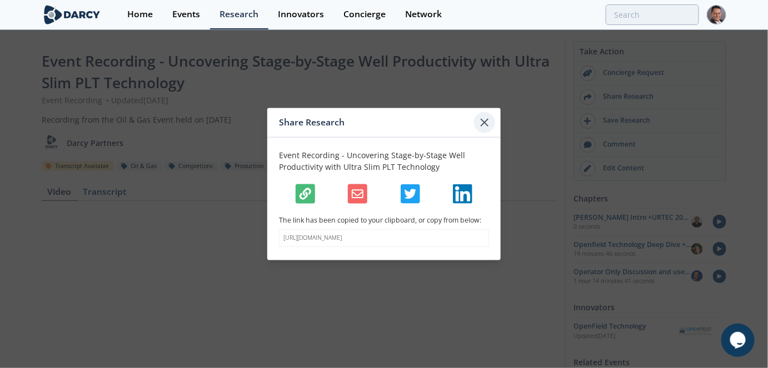
click at [484, 123] on icon at bounding box center [484, 122] width 13 height 13
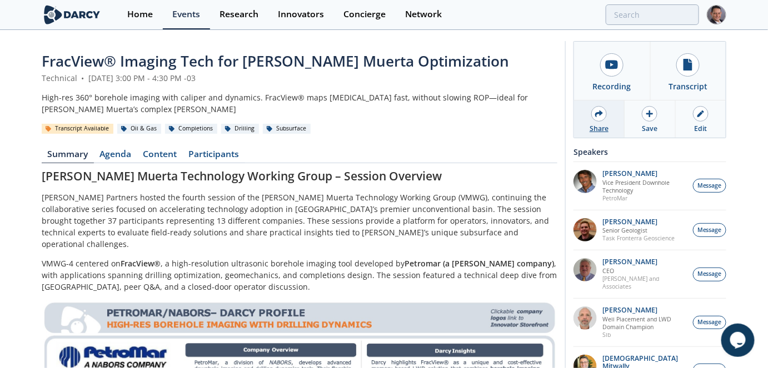
click at [599, 119] on div at bounding box center [599, 114] width 16 height 16
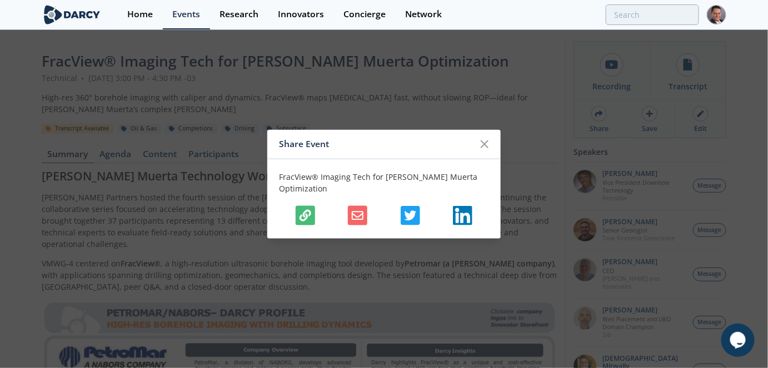
click at [300, 211] on icon "button" at bounding box center [305, 215] width 12 height 12
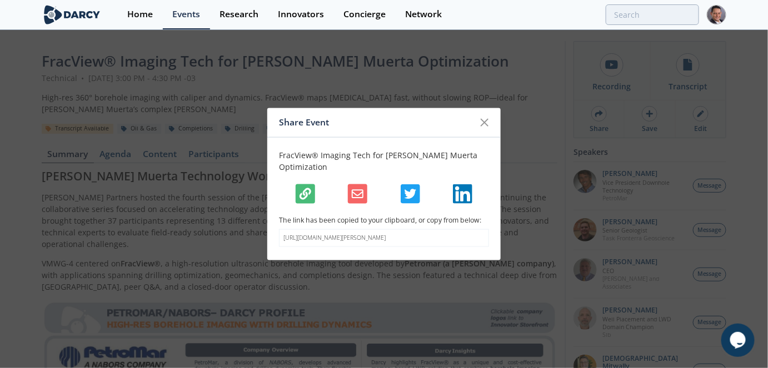
drag, startPoint x: 485, startPoint y: 121, endPoint x: 479, endPoint y: 117, distance: 7.1
click at [485, 121] on icon at bounding box center [484, 122] width 13 height 13
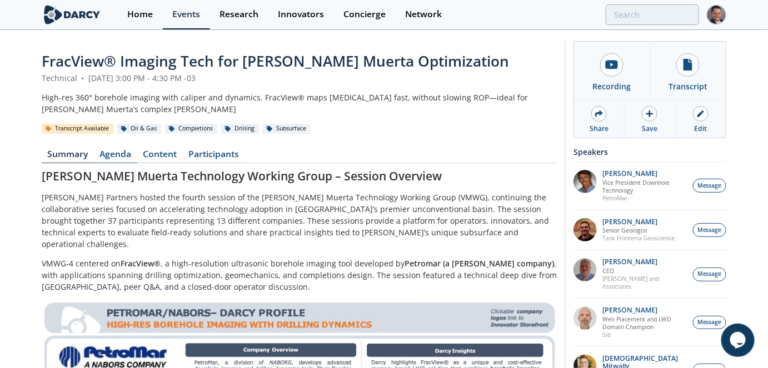
click at [103, 156] on link "Agenda" at bounding box center [115, 156] width 43 height 13
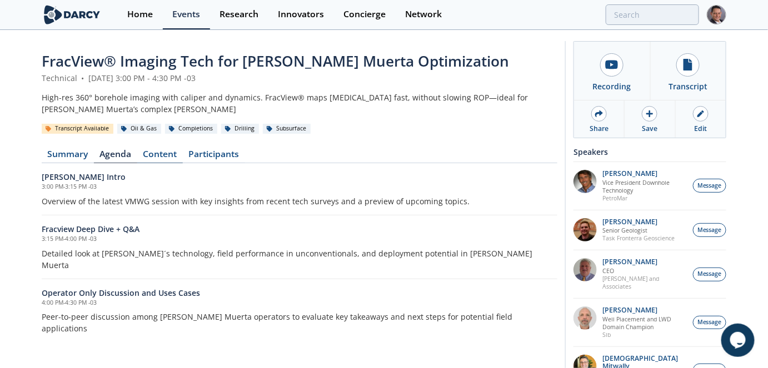
click at [181, 152] on link "Content" at bounding box center [160, 156] width 46 height 13
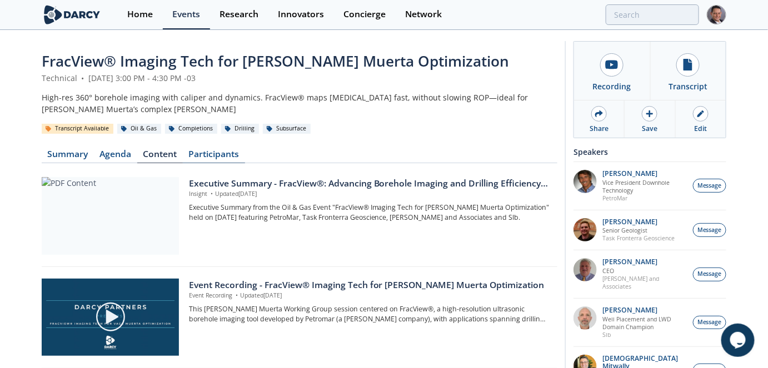
click at [221, 157] on link "Participants" at bounding box center [214, 156] width 62 height 13
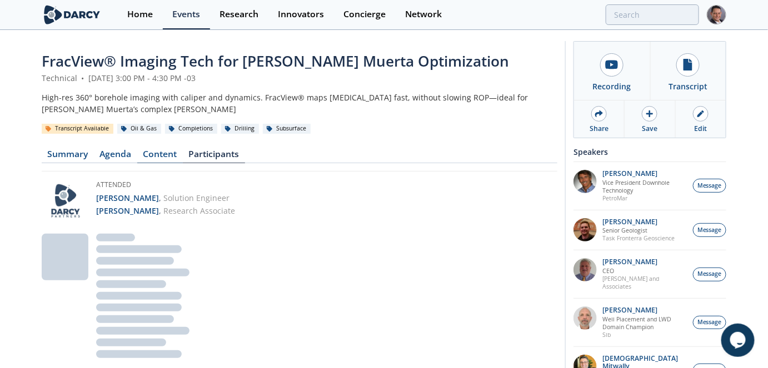
click at [161, 158] on link "Content" at bounding box center [160, 156] width 46 height 13
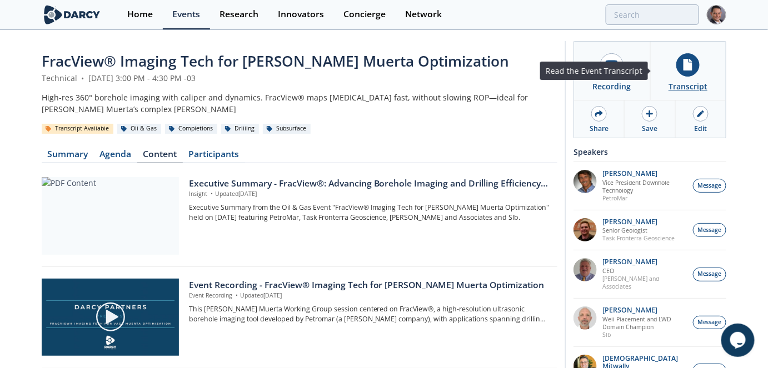
click at [688, 68] on icon at bounding box center [687, 65] width 9 height 12
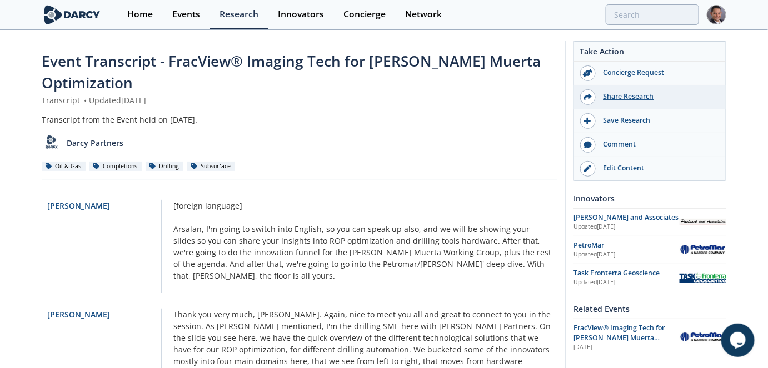
click at [632, 98] on div "Share Research" at bounding box center [658, 97] width 124 height 10
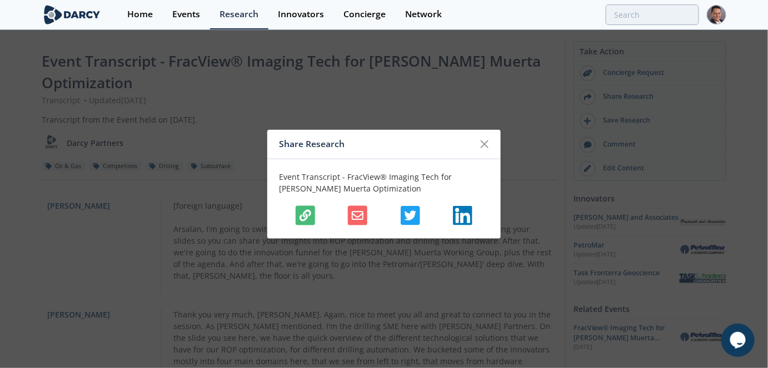
click at [308, 217] on icon "button" at bounding box center [305, 215] width 12 height 12
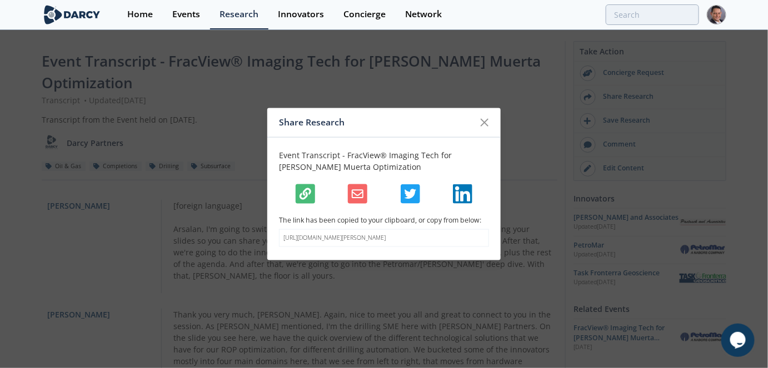
drag, startPoint x: 483, startPoint y: 124, endPoint x: 343, endPoint y: 36, distance: 165.5
click at [483, 124] on icon at bounding box center [484, 122] width 13 height 13
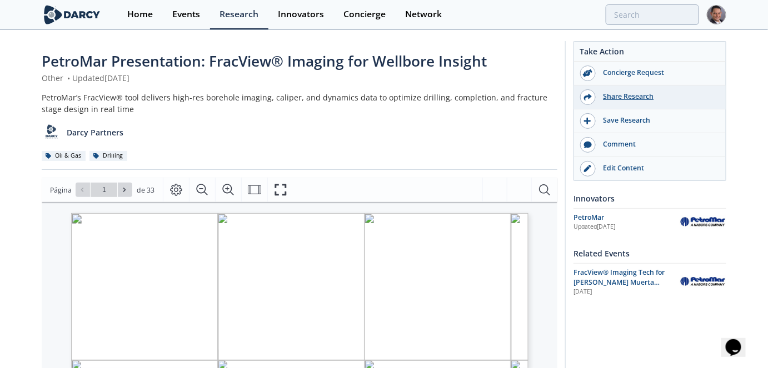
click at [632, 99] on div "Share Research" at bounding box center [658, 97] width 124 height 10
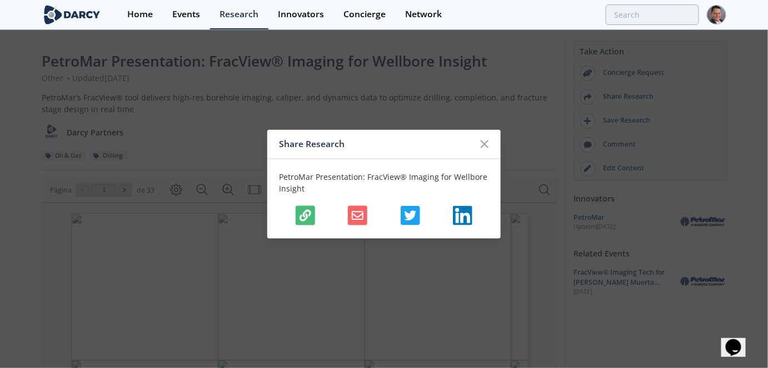
click at [308, 216] on icon "button" at bounding box center [305, 215] width 12 height 12
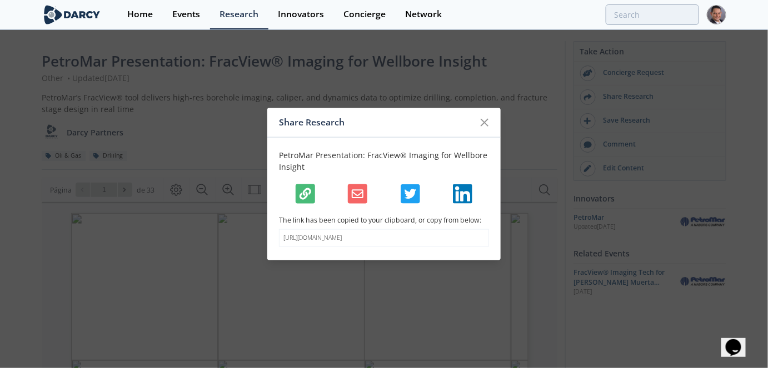
drag, startPoint x: 480, startPoint y: 116, endPoint x: 434, endPoint y: 124, distance: 46.3
click at [481, 122] on icon at bounding box center [484, 122] width 13 height 13
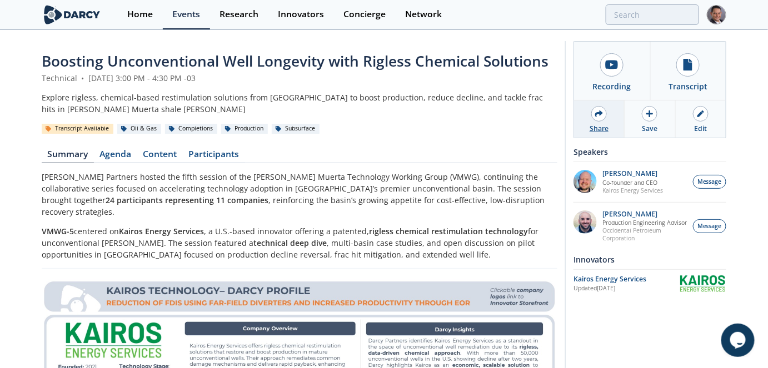
click at [603, 124] on div "Share" at bounding box center [598, 129] width 19 height 10
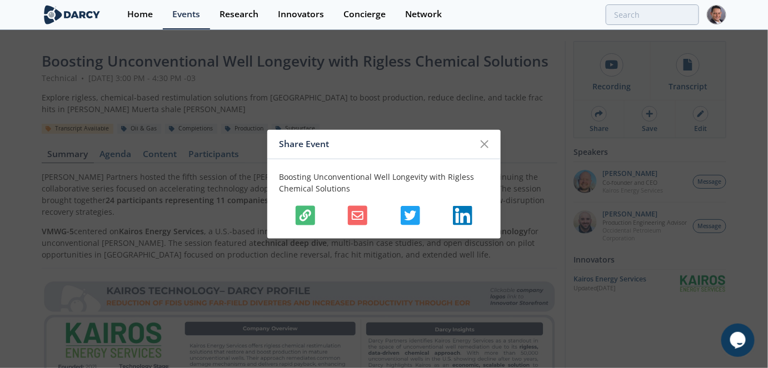
click at [304, 217] on icon "button" at bounding box center [305, 215] width 12 height 12
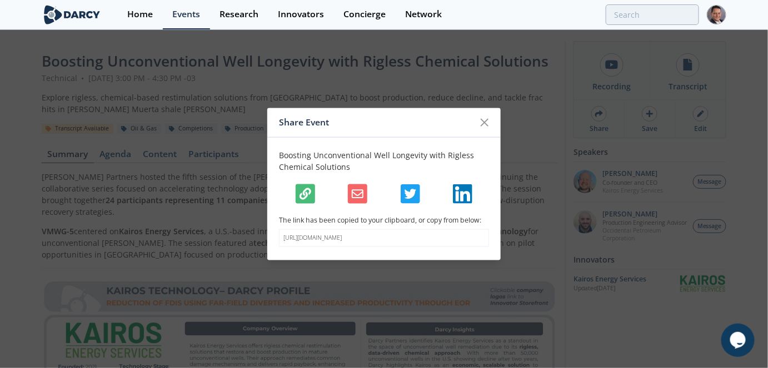
drag, startPoint x: 477, startPoint y: 115, endPoint x: 486, endPoint y: 132, distance: 19.4
click at [478, 116] on icon at bounding box center [484, 122] width 13 height 13
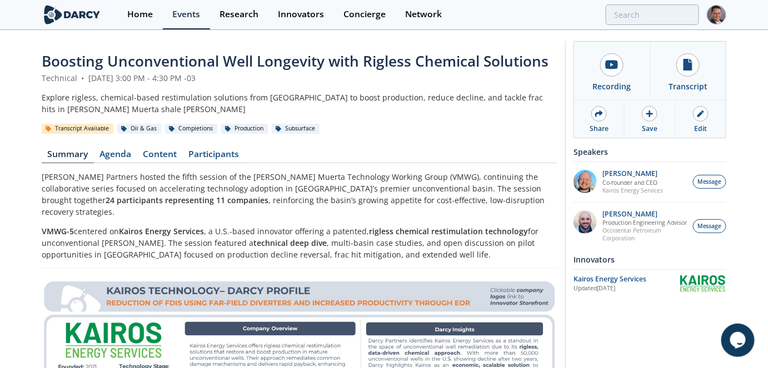
drag, startPoint x: 151, startPoint y: 156, endPoint x: 159, endPoint y: 207, distance: 52.3
click at [151, 156] on link "Content" at bounding box center [160, 156] width 46 height 13
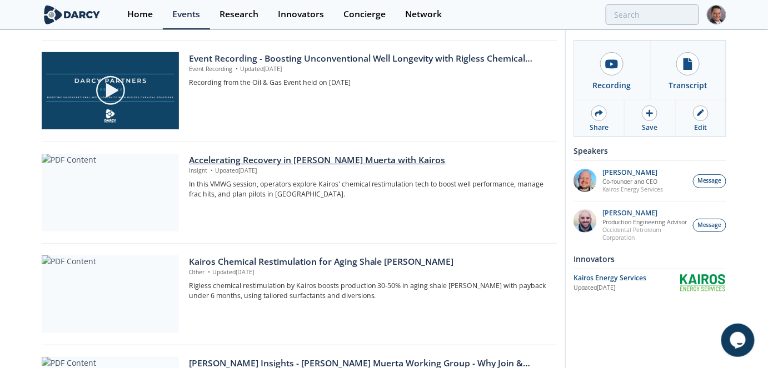
scroll to position [252, 0]
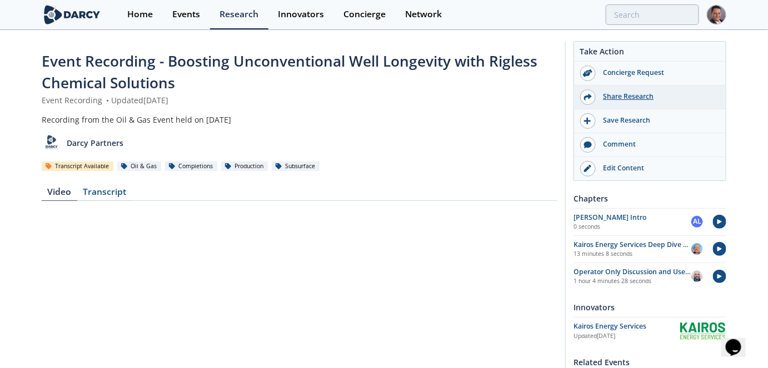
click at [618, 96] on div "Share Research" at bounding box center [658, 97] width 124 height 10
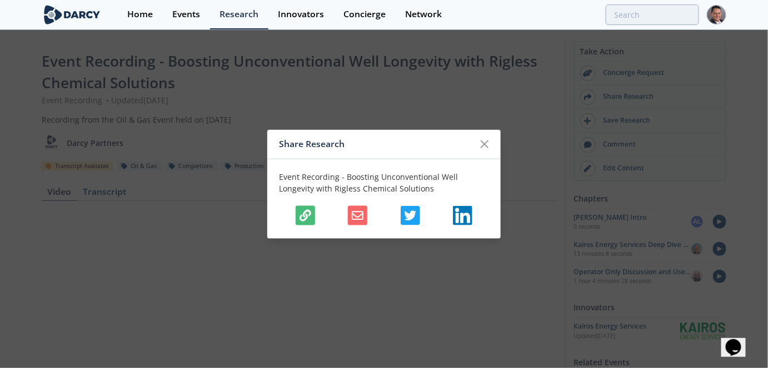
click at [309, 224] on button "button" at bounding box center [305, 215] width 19 height 19
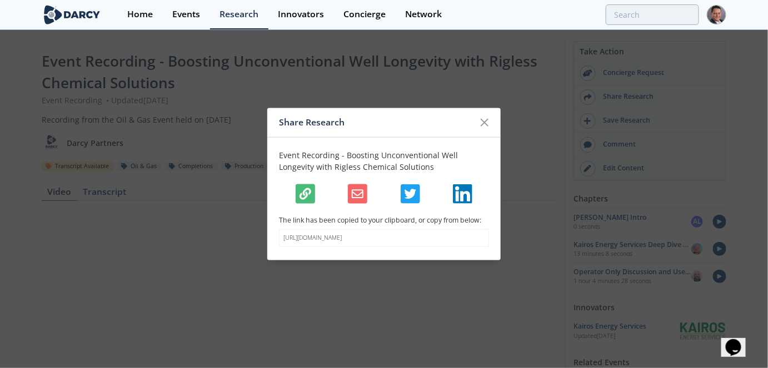
click at [311, 188] on icon "button" at bounding box center [305, 194] width 12 height 12
click at [481, 116] on icon at bounding box center [484, 122] width 13 height 13
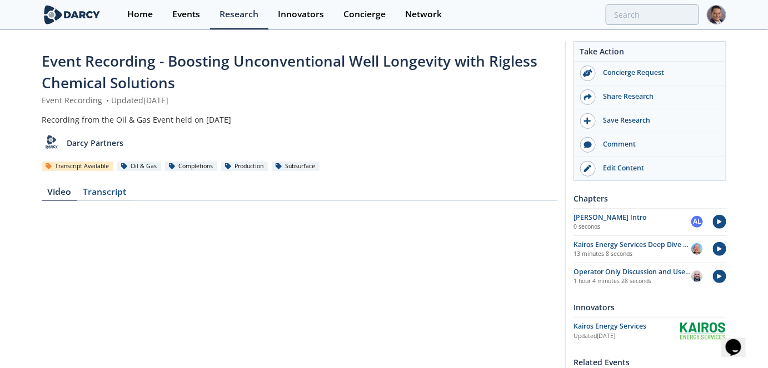
click at [94, 185] on div "Video Transcript" at bounding box center [300, 339] width 516 height 319
click at [103, 192] on div "Transcript" at bounding box center [104, 194] width 55 height 13
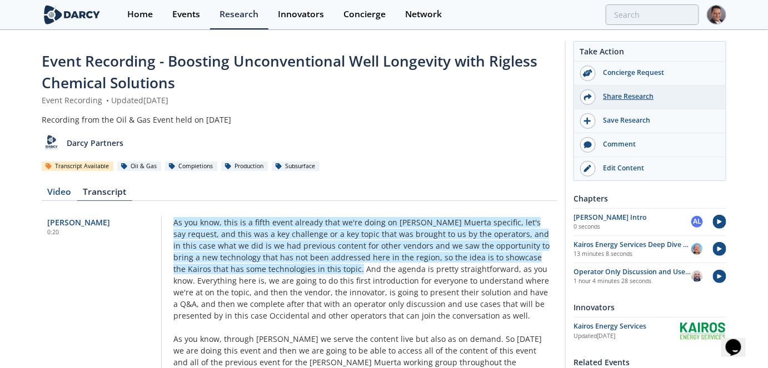
click at [617, 102] on div "Share Research" at bounding box center [650, 98] width 152 height 24
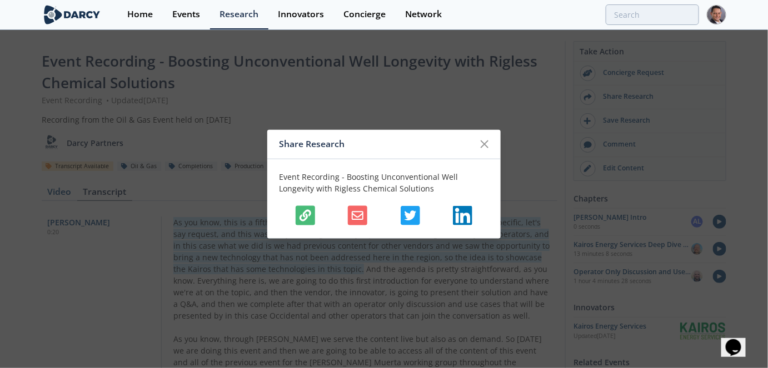
click at [303, 216] on icon "button" at bounding box center [305, 215] width 12 height 12
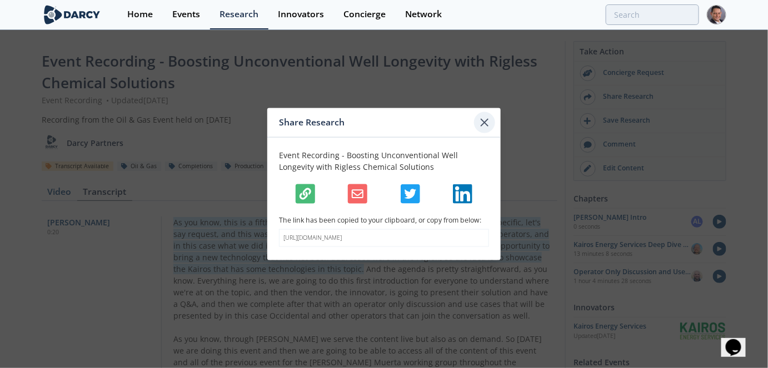
click at [482, 121] on icon at bounding box center [484, 122] width 7 height 7
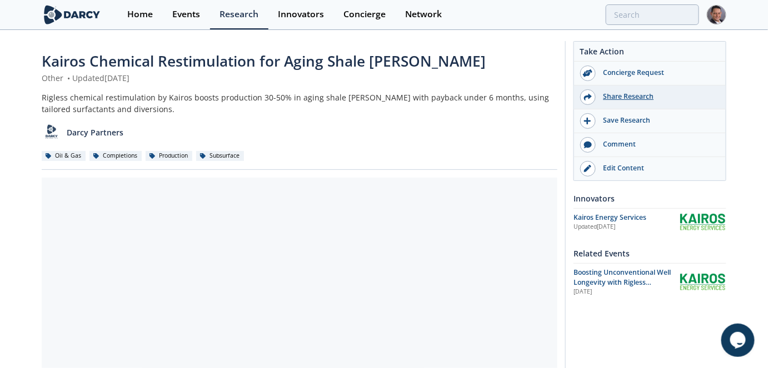
click at [633, 97] on div "Share Research" at bounding box center [658, 97] width 124 height 10
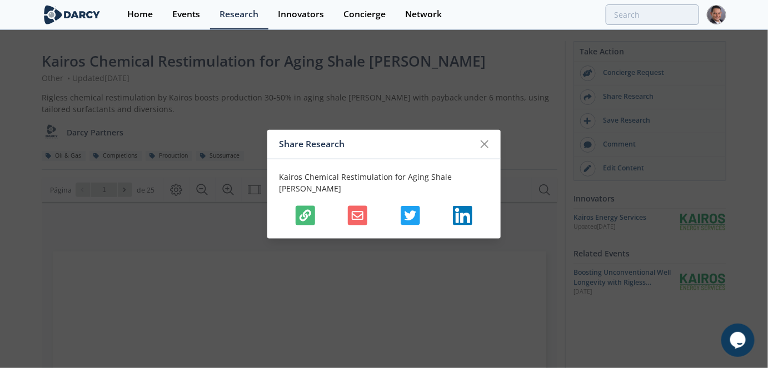
click at [300, 214] on icon "button" at bounding box center [305, 215] width 12 height 12
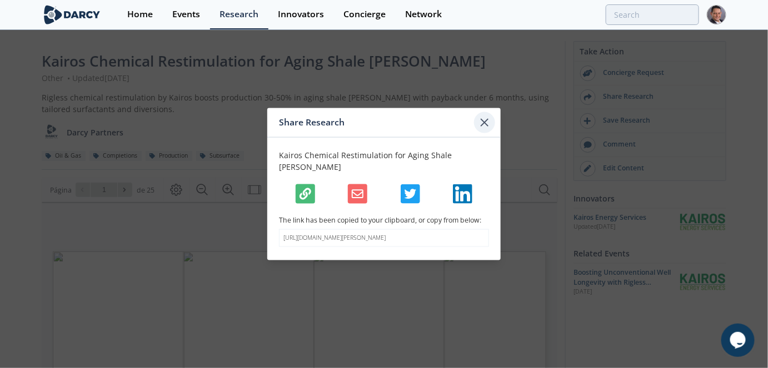
click at [488, 123] on icon at bounding box center [484, 122] width 13 height 13
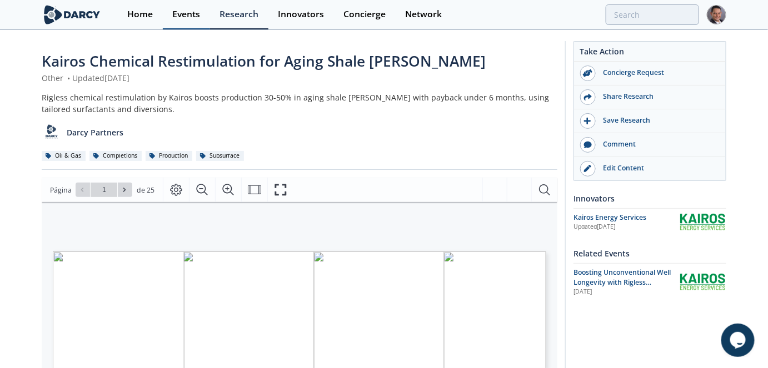
click at [183, 15] on div "Events" at bounding box center [186, 14] width 28 height 9
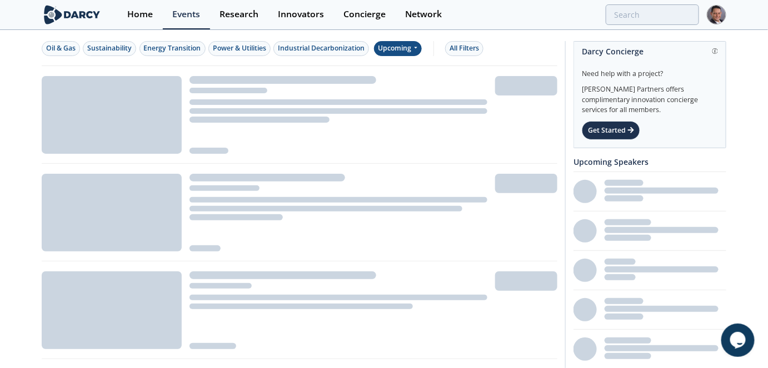
click at [401, 53] on div "Upcoming" at bounding box center [398, 48] width 48 height 15
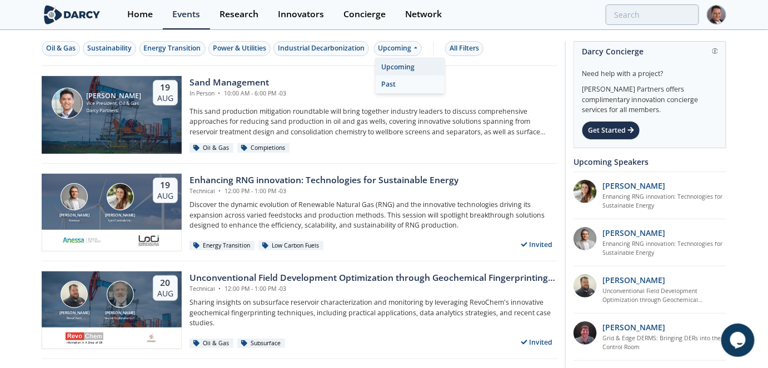
click at [393, 83] on div "Past" at bounding box center [410, 85] width 69 height 18
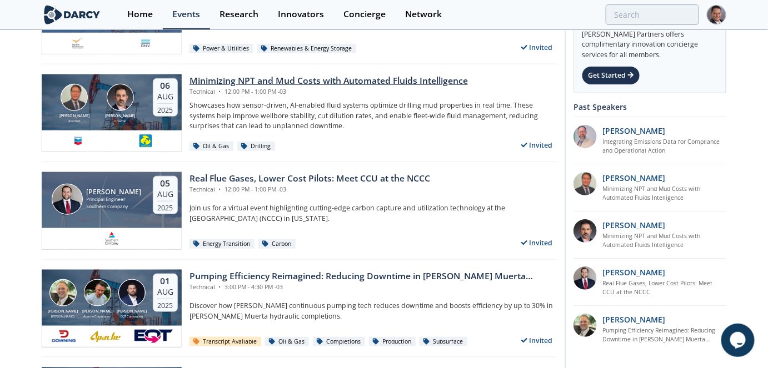
scroll to position [404, 0]
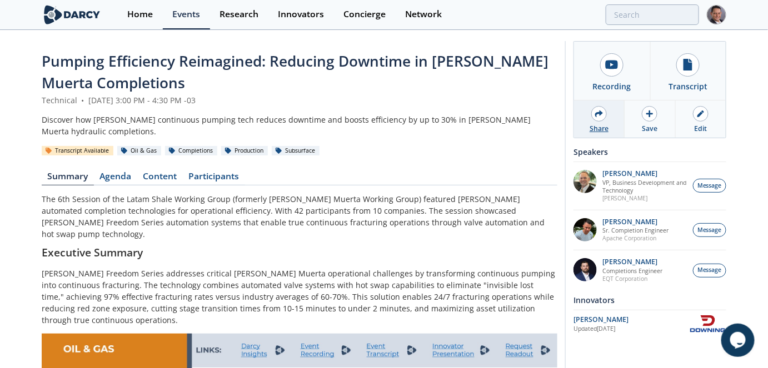
click at [606, 119] on div "Share" at bounding box center [599, 119] width 51 height 37
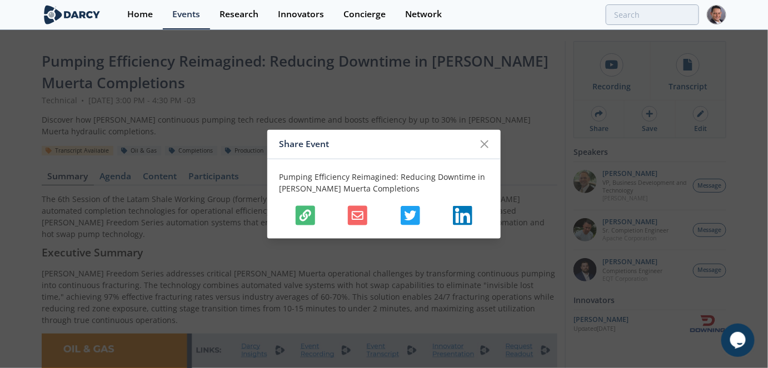
click at [299, 217] on icon "button" at bounding box center [305, 215] width 12 height 12
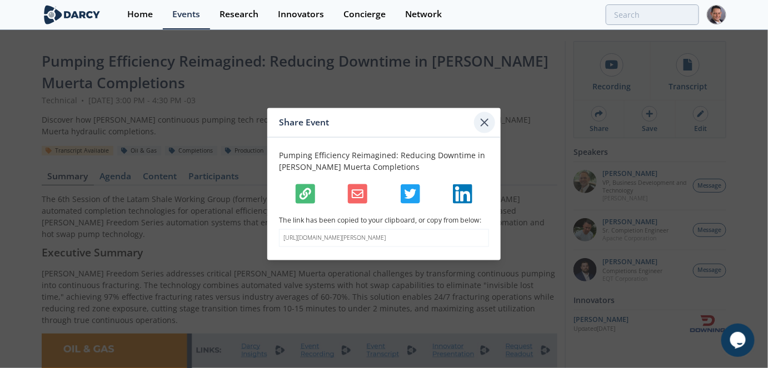
click at [490, 116] on icon at bounding box center [484, 122] width 13 height 13
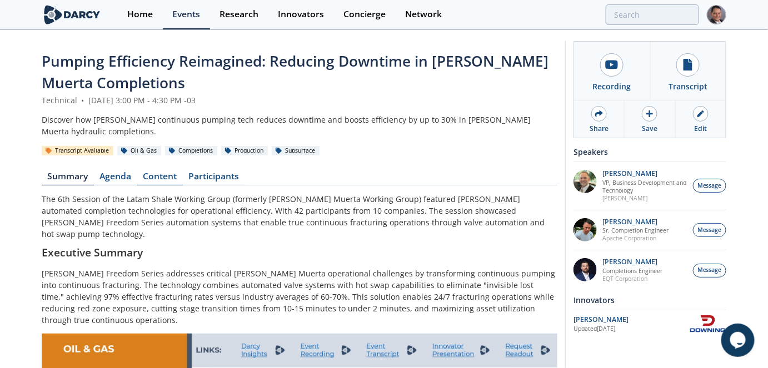
click at [170, 179] on link "Content" at bounding box center [160, 178] width 46 height 13
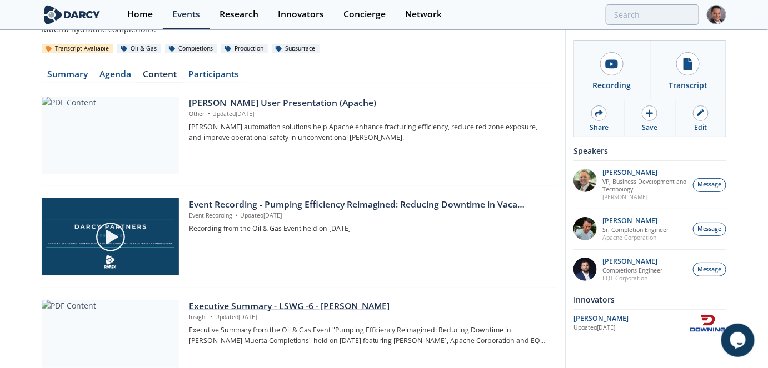
scroll to position [101, 0]
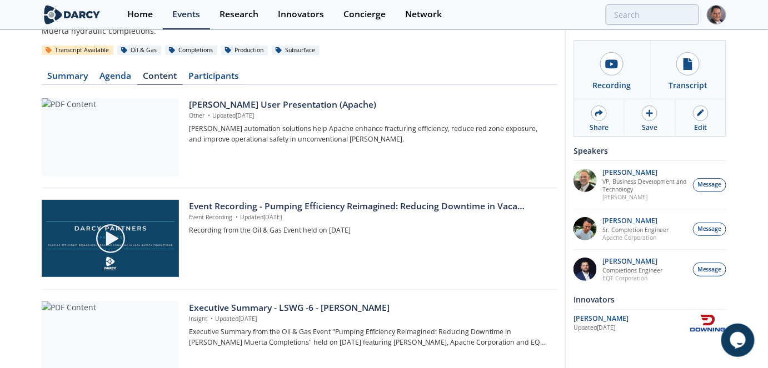
drag, startPoint x: 259, startPoint y: 102, endPoint x: 256, endPoint y: 262, distance: 160.0
click at [256, 262] on div "Event Recording - Pumping Efficiency Reimagined: Reducing Downtime in [PERSON_N…" at bounding box center [369, 239] width 361 height 78
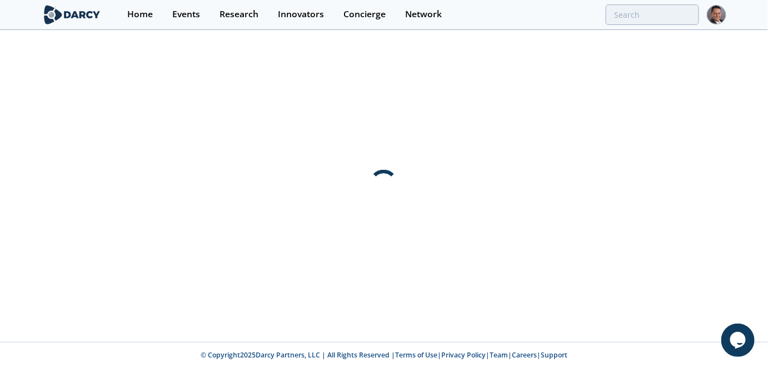
scroll to position [0, 0]
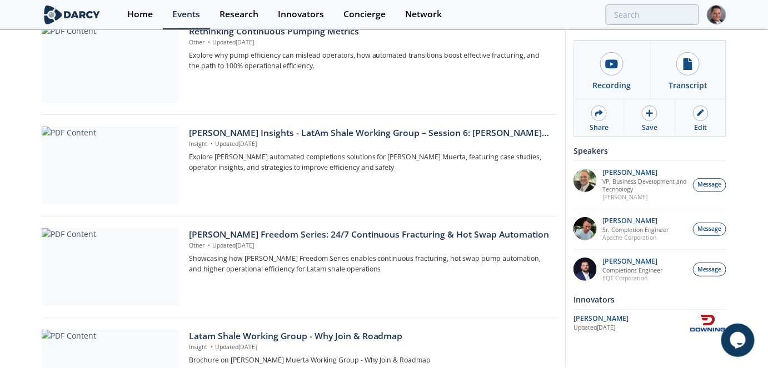
scroll to position [606, 0]
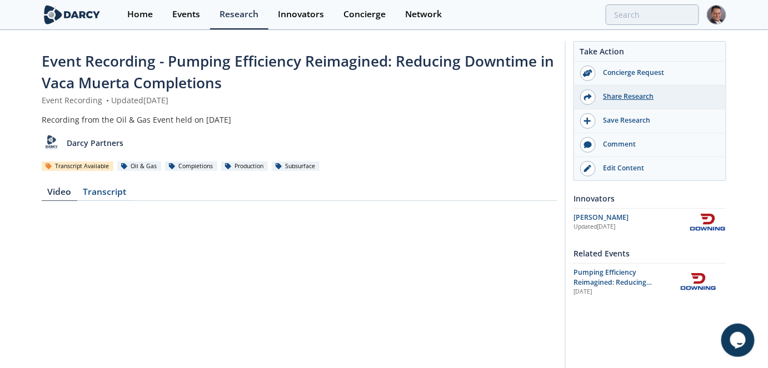
click at [637, 98] on div "Share Research" at bounding box center [658, 97] width 124 height 10
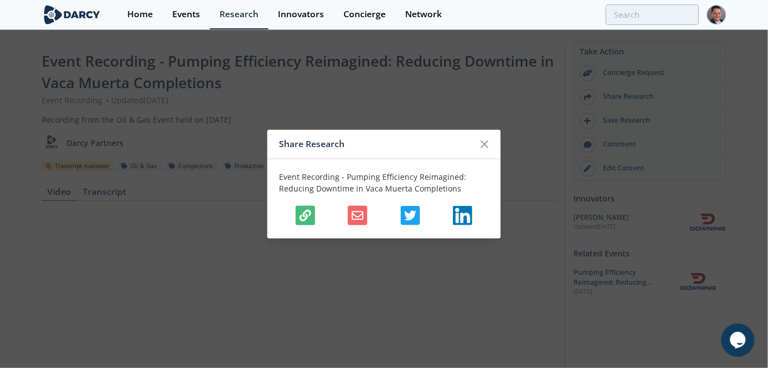
click at [311, 216] on icon "button" at bounding box center [305, 215] width 12 height 12
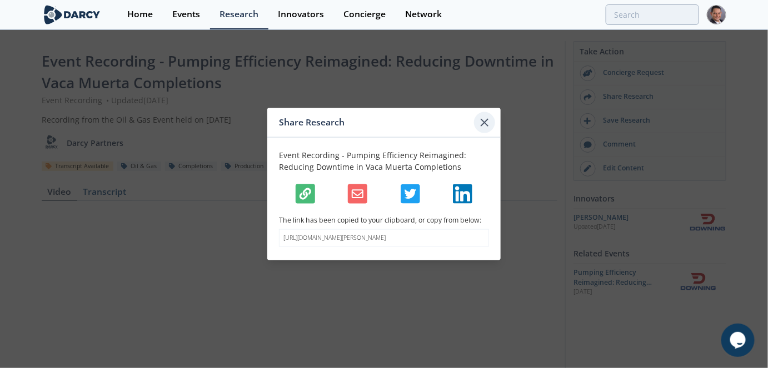
click at [484, 112] on div at bounding box center [484, 122] width 21 height 21
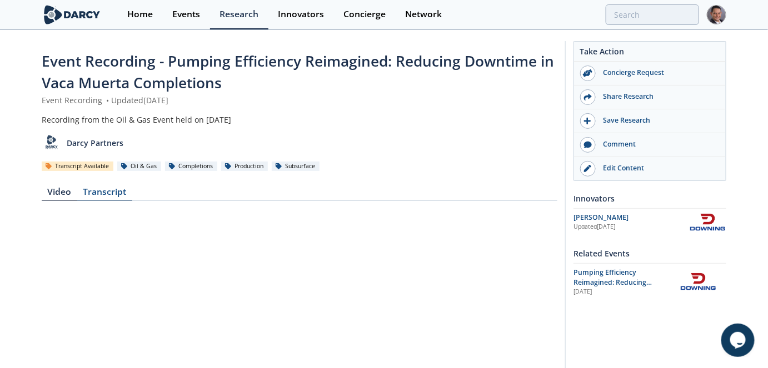
click at [120, 191] on div "Transcript" at bounding box center [104, 194] width 55 height 13
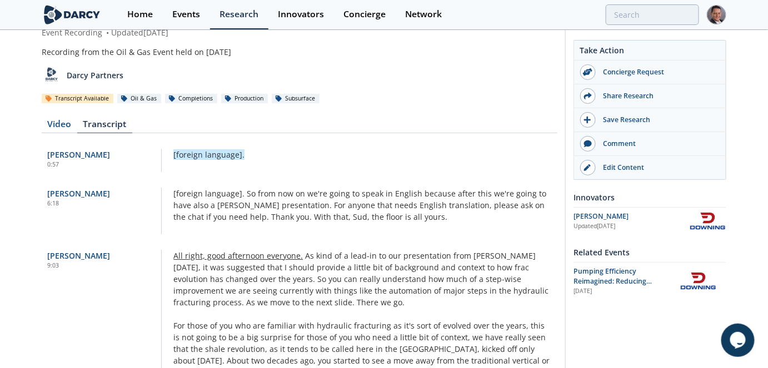
scroll to position [50, 0]
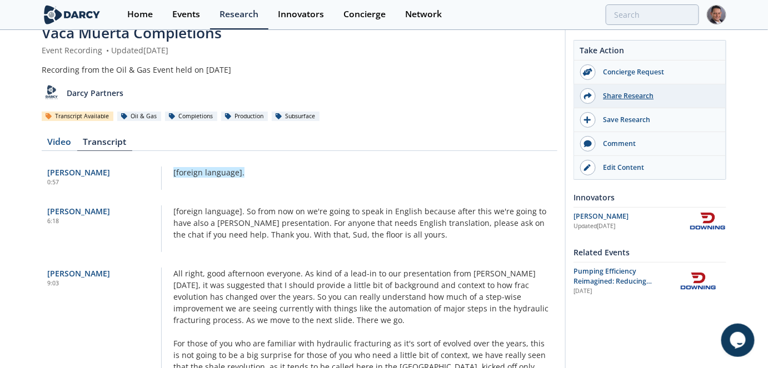
click at [640, 98] on div "Share Research" at bounding box center [658, 96] width 124 height 10
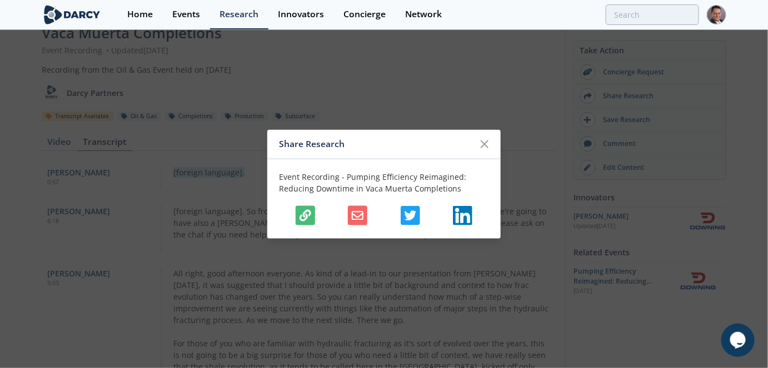
click at [305, 217] on icon "button" at bounding box center [305, 215] width 12 height 12
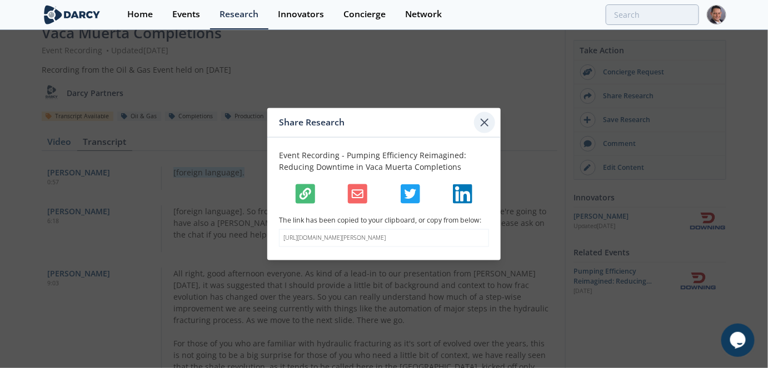
click at [490, 116] on icon at bounding box center [484, 122] width 13 height 13
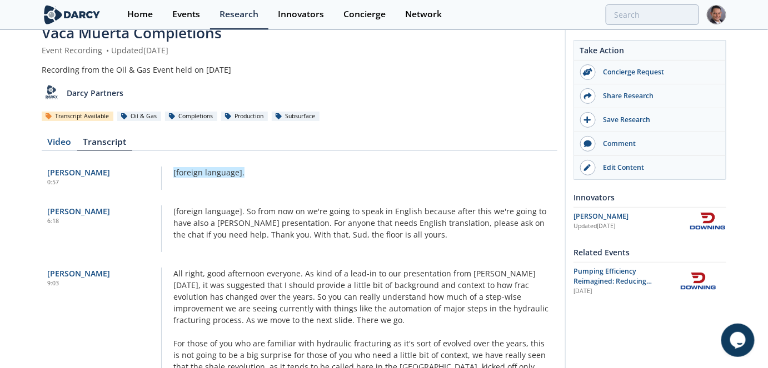
scroll to position [0, 0]
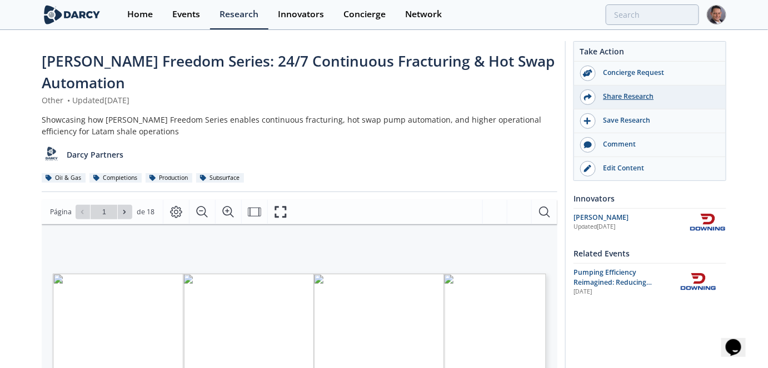
click at [633, 98] on div "Share Research" at bounding box center [658, 97] width 124 height 10
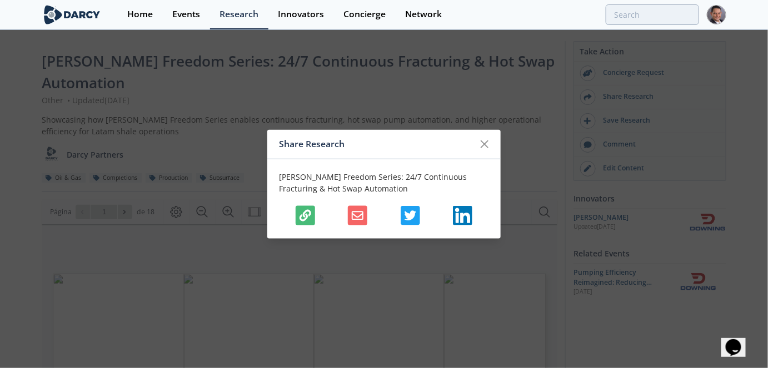
click at [308, 217] on icon "button" at bounding box center [305, 215] width 12 height 12
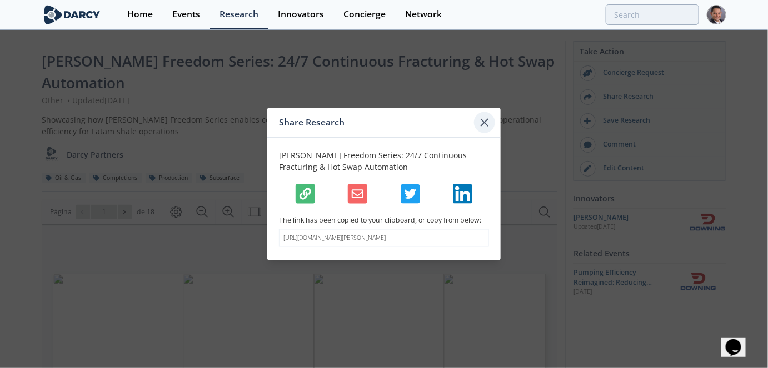
click at [488, 116] on icon at bounding box center [484, 122] width 13 height 13
